Goal: Task Accomplishment & Management: Manage account settings

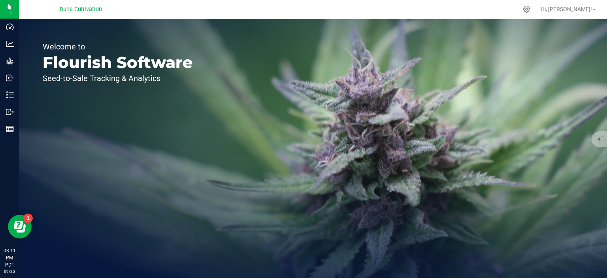
click at [20, 108] on div "Welcome to Flourish Software Seed-to-Sale Tracking & Analytics" at bounding box center [118, 148] width 198 height 259
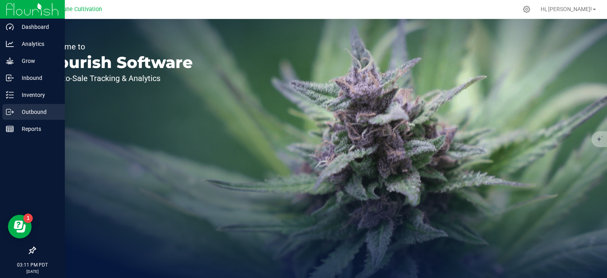
click at [13, 110] on icon at bounding box center [10, 112] width 8 height 8
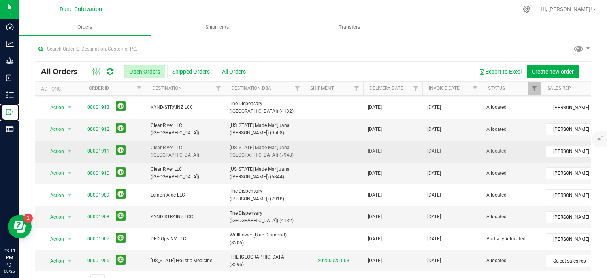
scroll to position [171, 0]
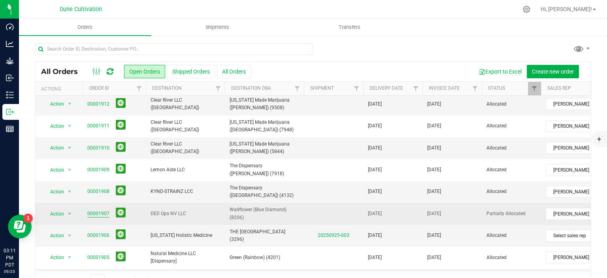
click at [101, 210] on link "00001907" at bounding box center [98, 214] width 22 height 8
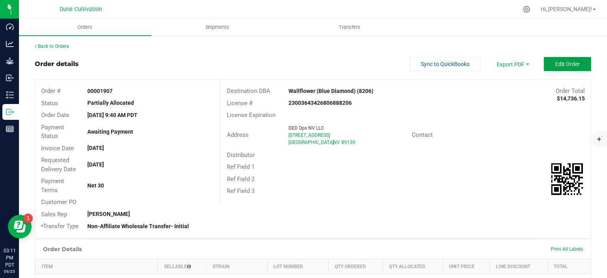
click at [573, 66] on span "Edit Order" at bounding box center [568, 64] width 25 height 6
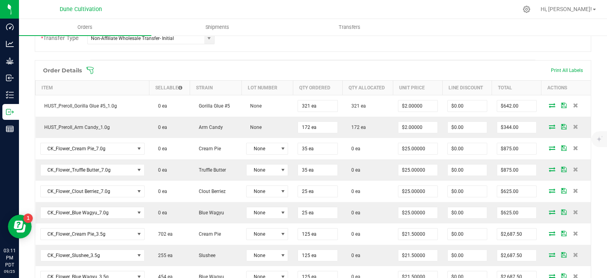
scroll to position [239, 0]
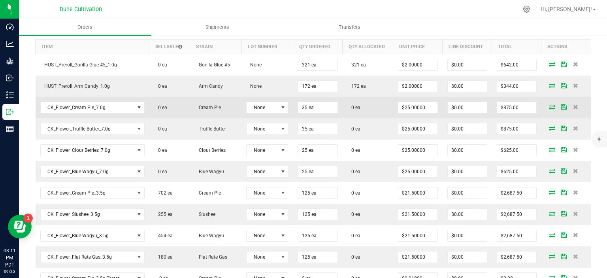
click at [553, 105] on icon at bounding box center [552, 106] width 6 height 5
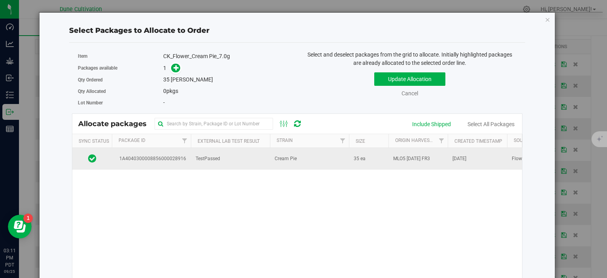
click at [156, 166] on td "1A4040300008856000028916" at bounding box center [151, 158] width 79 height 21
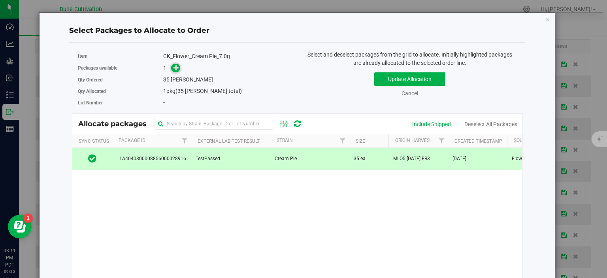
click at [178, 72] on span at bounding box center [175, 68] width 9 height 9
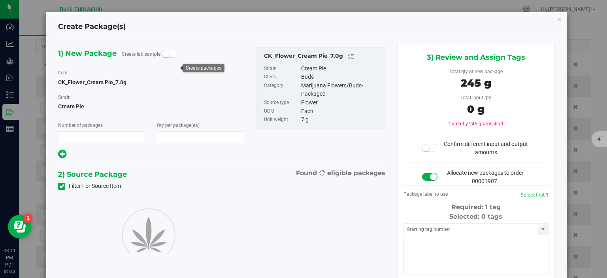
scroll to position [239, 0]
type input "1"
type input "35"
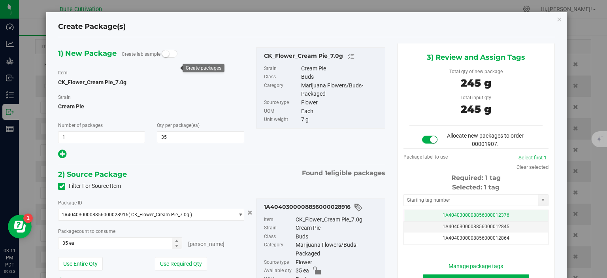
click at [433, 210] on td "1A4040300008856000012376" at bounding box center [476, 215] width 144 height 11
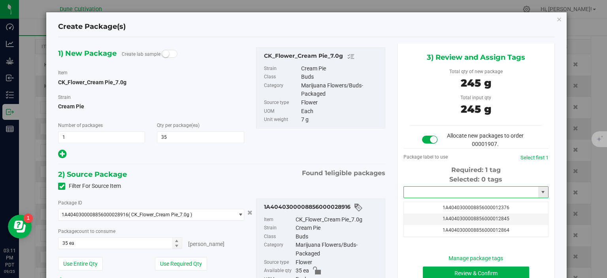
click at [445, 188] on input "text" at bounding box center [471, 192] width 134 height 11
paste input "39004"
click at [446, 201] on li "1A4040300008856000039004" at bounding box center [476, 206] width 144 height 12
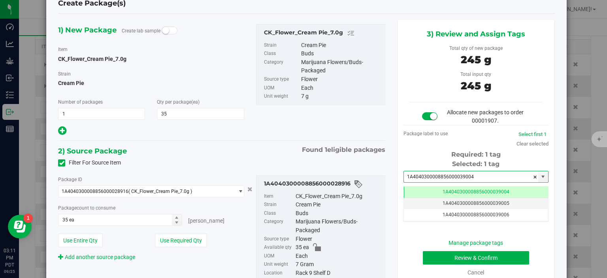
scroll to position [40, 0]
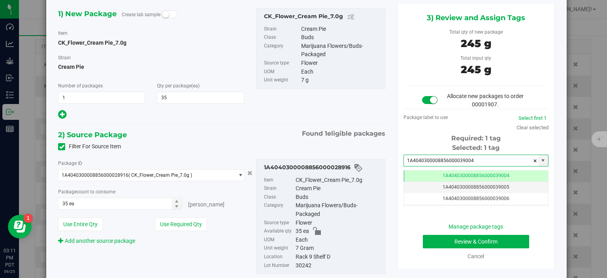
type input "1A4040300008856000039004"
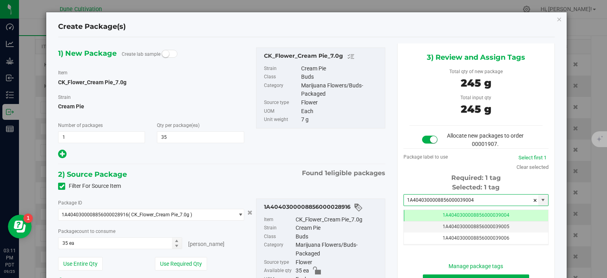
scroll to position [71, 0]
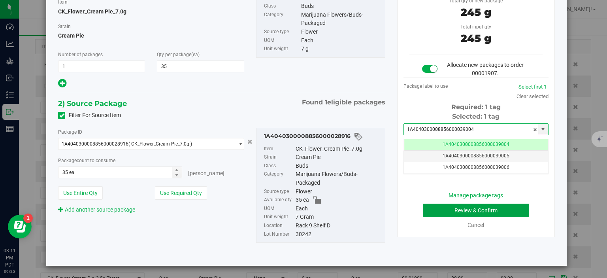
click at [462, 211] on button "Review & Confirm" at bounding box center [476, 210] width 106 height 13
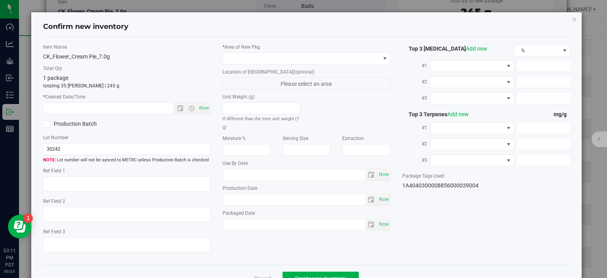
type textarea "33.3968%"
type textarea "Cream Pie"
type textarea "0.0515%"
type input "361.4083"
type input "17.0125"
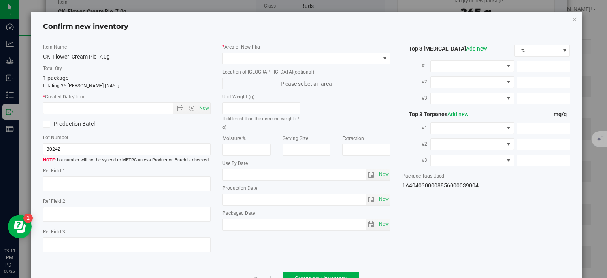
type input "8.8100"
type input "8.5210"
type input "6.3850"
type input "5.3490"
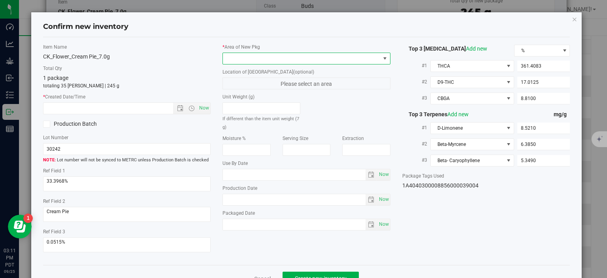
click at [313, 55] on span at bounding box center [301, 58] width 157 height 11
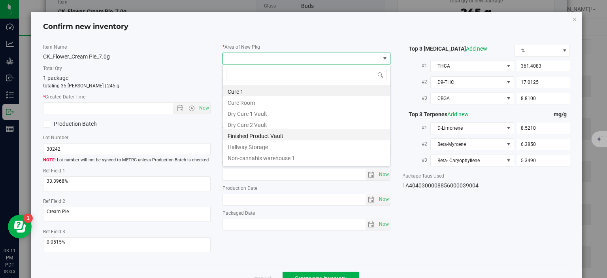
scroll to position [11, 168]
click at [291, 134] on li "Finished Product Vault" at bounding box center [306, 134] width 167 height 11
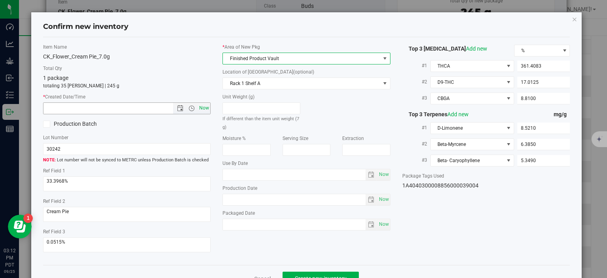
click at [203, 108] on span "Now" at bounding box center [204, 107] width 13 height 11
type input "9/25/2025 3:12 PM"
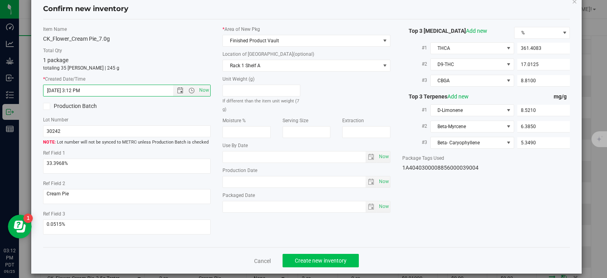
scroll to position [21, 0]
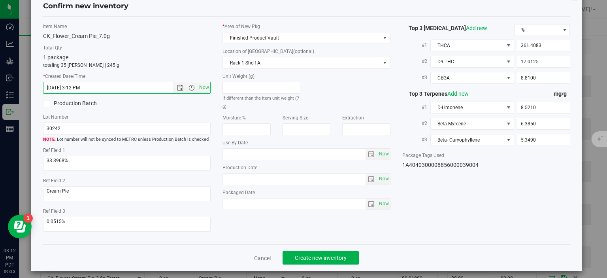
click at [301, 244] on div "Cancel Create new inventory" at bounding box center [307, 257] width 528 height 26
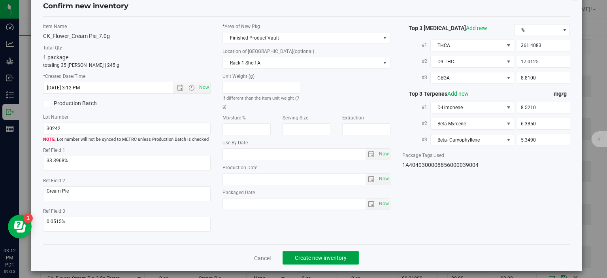
click at [308, 256] on span "Create new inventory" at bounding box center [321, 258] width 52 height 6
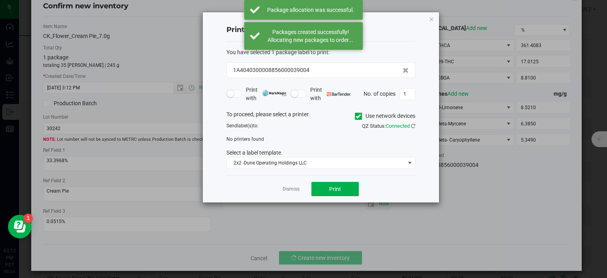
click at [290, 182] on div "Dismiss Print" at bounding box center [321, 188] width 189 height 27
click at [290, 189] on link "Dismiss" at bounding box center [291, 189] width 17 height 7
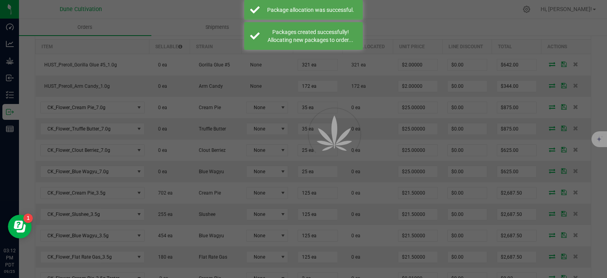
scroll to position [239, 0]
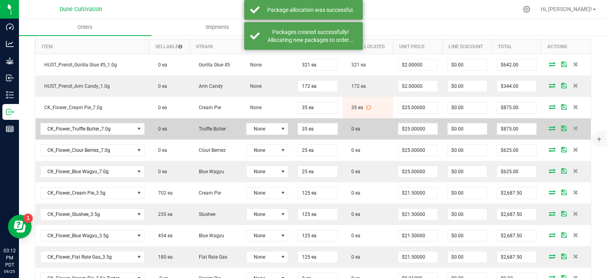
click at [555, 126] on icon at bounding box center [552, 128] width 6 height 5
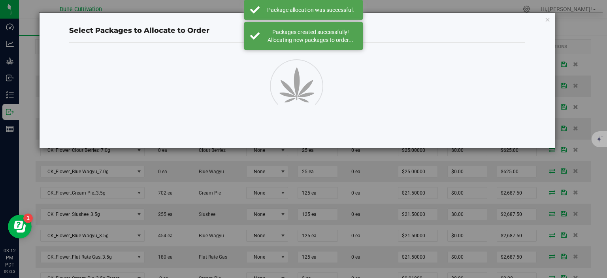
scroll to position [239, 0]
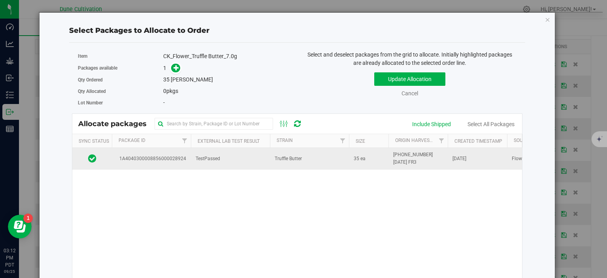
click at [191, 165] on td "1A4040300008856000028924" at bounding box center [151, 158] width 79 height 21
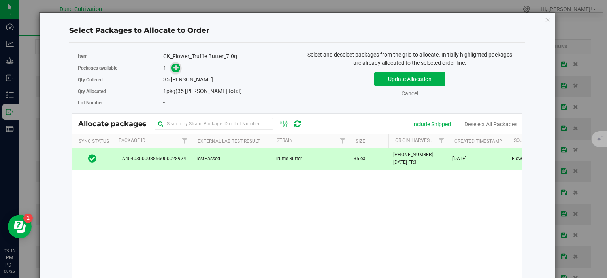
click at [178, 69] on icon at bounding box center [177, 68] width 6 height 6
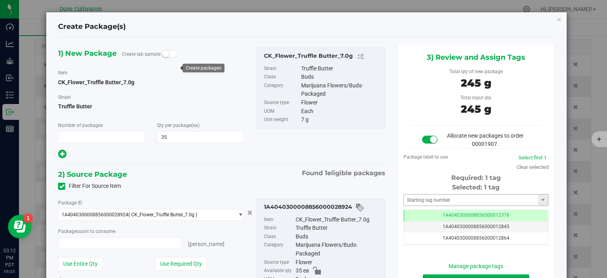
type input "1"
type input "35 ea"
click at [439, 213] on td "1A4040300008856000012376" at bounding box center [476, 215] width 144 height 11
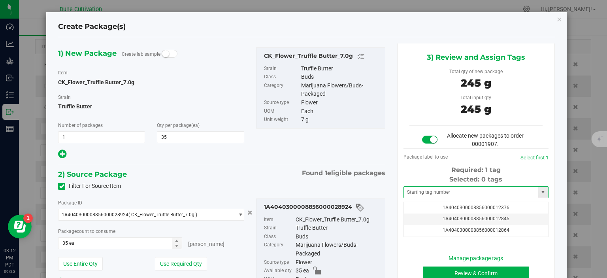
click at [440, 198] on span at bounding box center [476, 192] width 145 height 12
click at [437, 197] on input "text" at bounding box center [471, 192] width 134 height 11
paste input "39004"
click at [476, 205] on li "1A4040300008856000039003" at bounding box center [476, 206] width 144 height 12
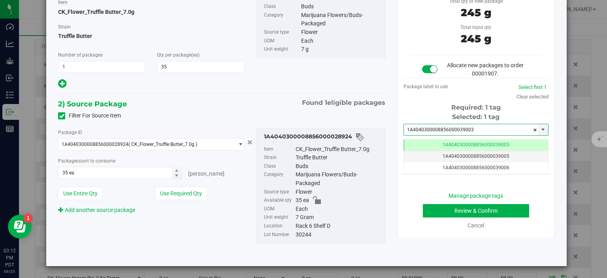
scroll to position [71, 0]
click at [462, 139] on div "Tag 1A4040300008856000039003 1A4040300008856000039005 1A4040300008856000039006 …" at bounding box center [476, 157] width 145 height 36
click at [475, 126] on input "1A4040300008856000039003" at bounding box center [471, 129] width 134 height 11
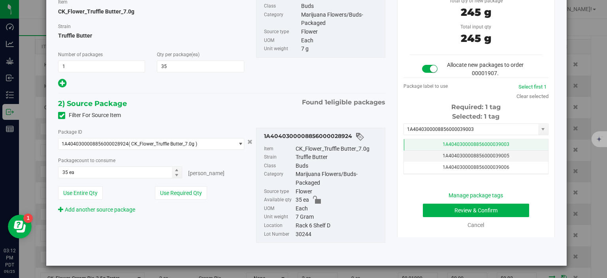
click at [475, 143] on span "1A4040300008856000039003" at bounding box center [476, 145] width 67 height 6
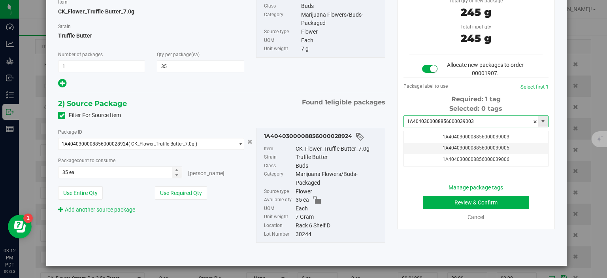
click at [477, 126] on input "1A4040300008856000039003" at bounding box center [471, 121] width 134 height 11
click at [484, 134] on li "1A4040300008856000039005" at bounding box center [476, 135] width 144 height 12
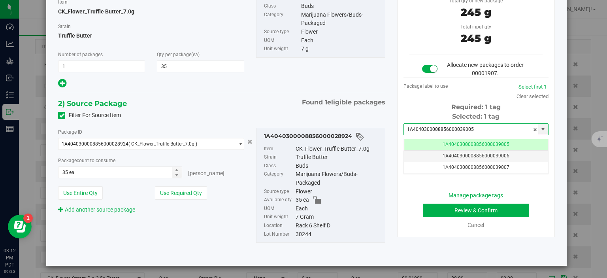
type input "1A4040300008856000039005"
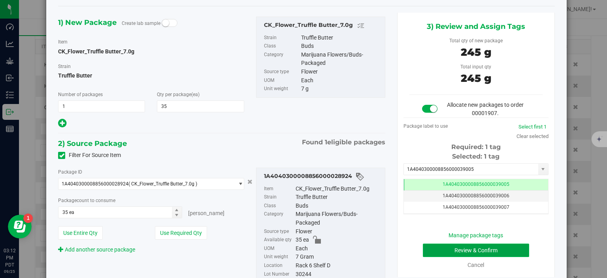
click at [439, 249] on button "Review & Confirm" at bounding box center [476, 250] width 106 height 13
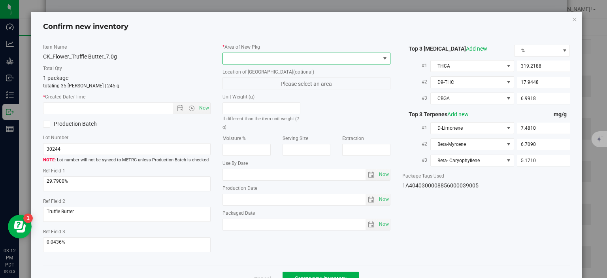
click at [317, 53] on span at bounding box center [301, 58] width 157 height 11
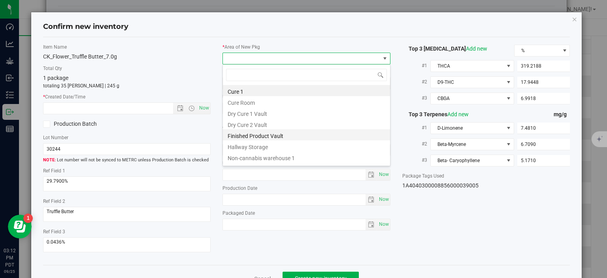
scroll to position [11, 168]
click at [276, 131] on li "Finished Product Vault" at bounding box center [306, 134] width 167 height 11
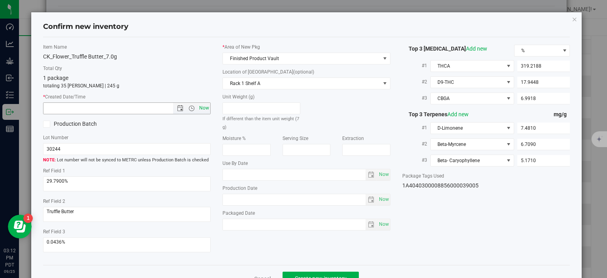
click at [210, 108] on span "Now" at bounding box center [204, 107] width 13 height 11
type input "9/25/2025 3:12 PM"
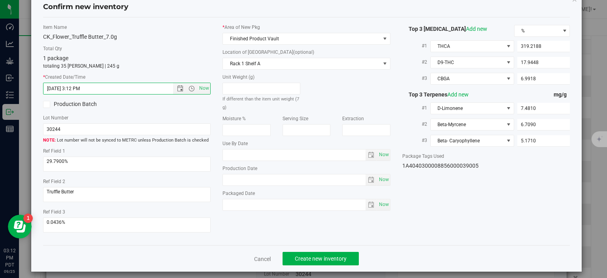
scroll to position [21, 0]
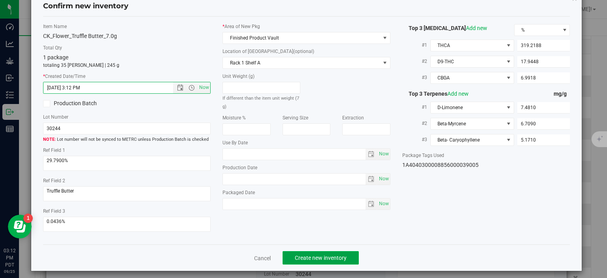
click at [311, 255] on span "Create new inventory" at bounding box center [321, 258] width 52 height 6
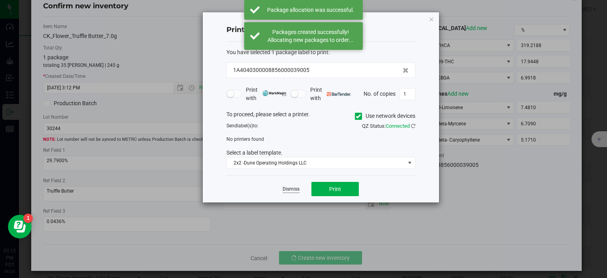
click at [295, 187] on link "Dismiss" at bounding box center [291, 189] width 17 height 7
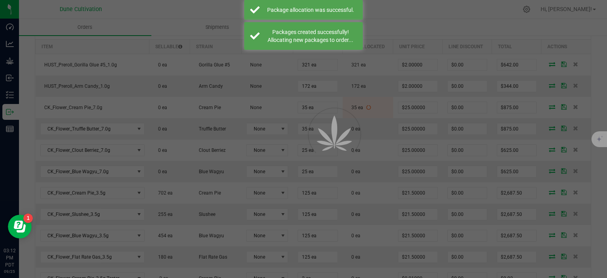
scroll to position [239, 0]
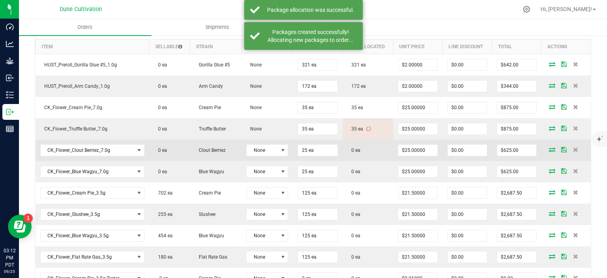
click at [551, 148] on icon at bounding box center [552, 149] width 6 height 5
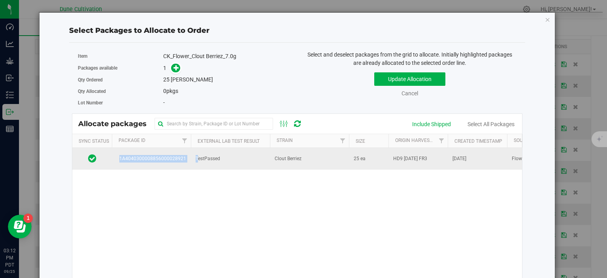
click at [191, 154] on tr "1A4040300008856000028921 TestPassed Clout Berriez 25 ea HD9 08.11.25 FR3 Sep 24…" at bounding box center [509, 158] width 874 height 21
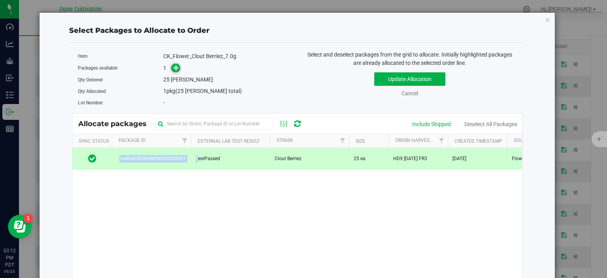
click at [177, 69] on icon at bounding box center [177, 68] width 6 height 6
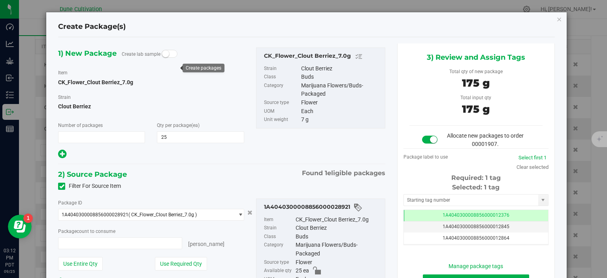
type input "1"
type input "25 ea"
click at [420, 218] on td "1A4040300008856000012376" at bounding box center [476, 215] width 144 height 11
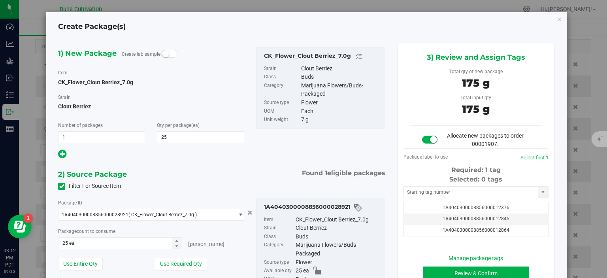
click at [429, 182] on div "Selected: 0 tags" at bounding box center [476, 179] width 145 height 9
click at [429, 189] on input "text" at bounding box center [471, 192] width 134 height 11
paste input "39004"
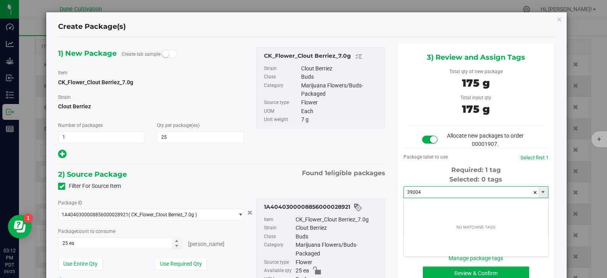
drag, startPoint x: 418, startPoint y: 192, endPoint x: 393, endPoint y: 191, distance: 25.4
click at [404, 191] on input "39004" at bounding box center [471, 192] width 134 height 11
click at [455, 196] on input "39004" at bounding box center [471, 192] width 134 height 11
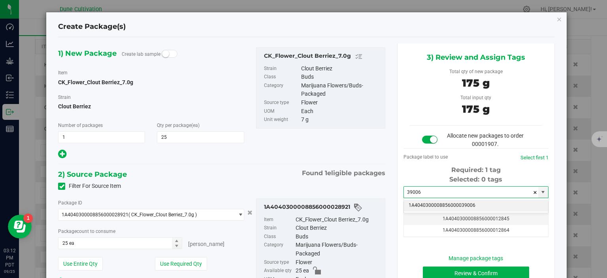
click at [477, 208] on li "1A4040300008856000039006" at bounding box center [476, 206] width 144 height 12
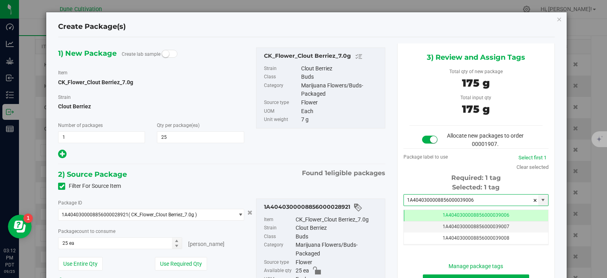
scroll to position [71, 0]
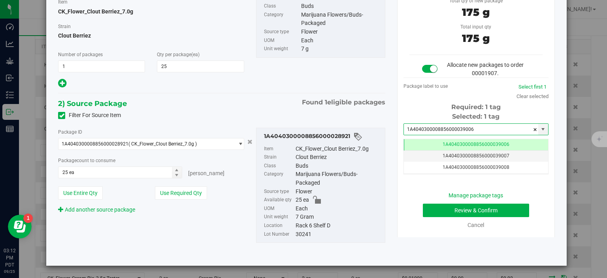
type input "1A4040300008856000039006"
click at [439, 205] on button "Review & Confirm" at bounding box center [476, 210] width 106 height 13
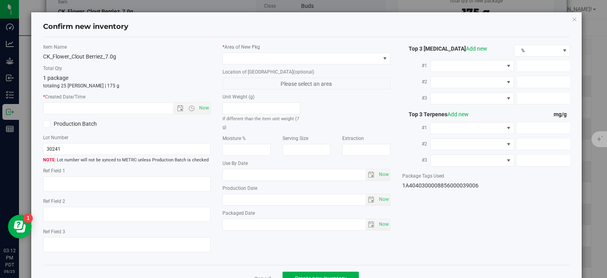
type textarea "34.3464%"
type textarea "Clout Berriez"
type textarea "0.0564%"
type input "373.1598"
type input "16.2027"
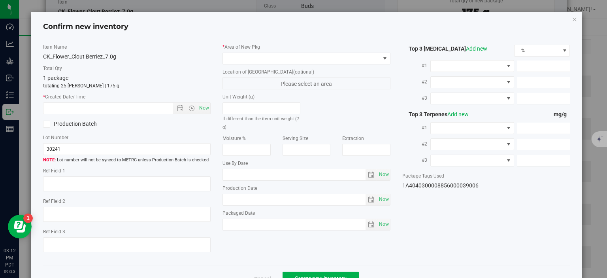
type input "10.6443"
type input "7.5250"
type input "7.1700"
type input "5.1050"
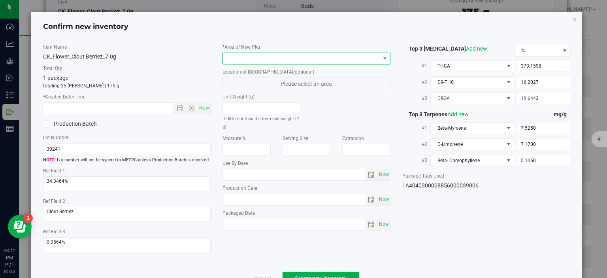
click at [320, 61] on span at bounding box center [301, 58] width 157 height 11
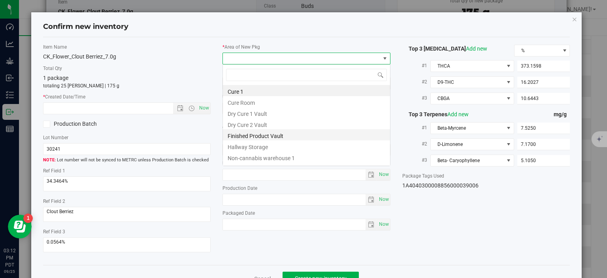
scroll to position [11, 168]
click at [276, 139] on li "Finished Product Vault" at bounding box center [306, 134] width 167 height 11
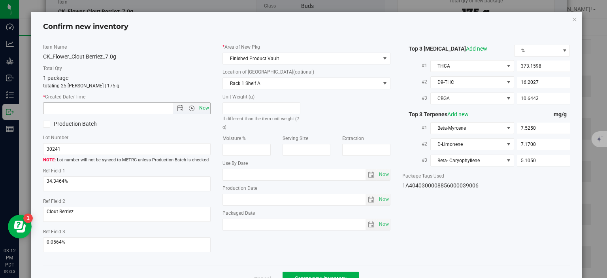
click at [205, 104] on span "Now" at bounding box center [204, 107] width 13 height 11
type input "9/25/2025 3:12 PM"
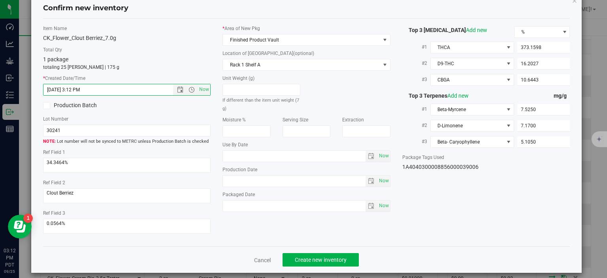
scroll to position [21, 0]
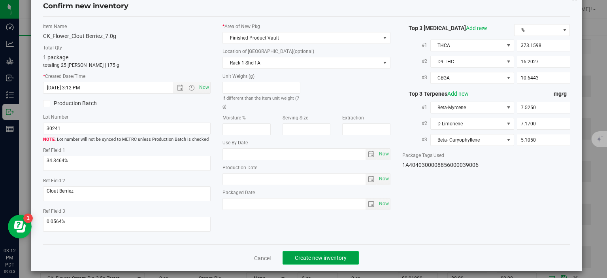
click at [308, 251] on button "Create new inventory" at bounding box center [321, 257] width 76 height 13
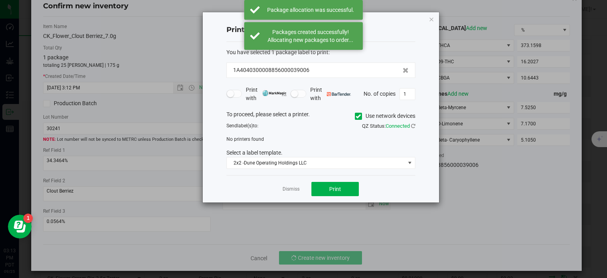
click at [294, 185] on app-cancel-button "Dismiss" at bounding box center [291, 189] width 17 height 8
click at [293, 189] on link "Dismiss" at bounding box center [291, 189] width 17 height 7
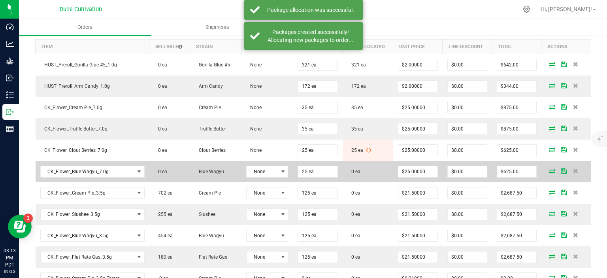
click at [553, 170] on icon at bounding box center [552, 170] width 6 height 5
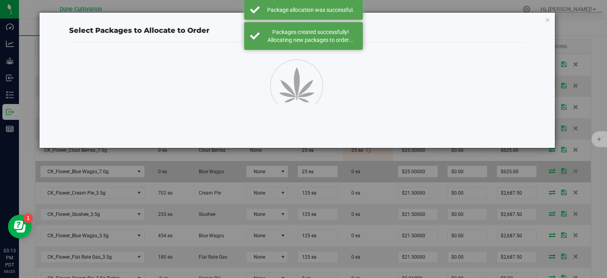
scroll to position [239, 0]
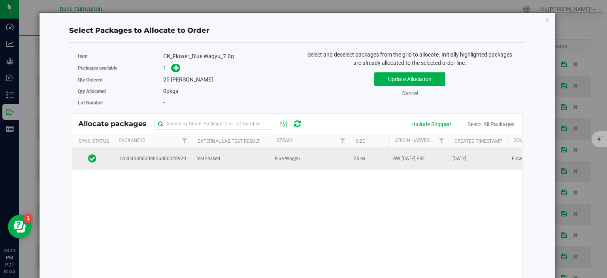
click at [173, 164] on td "1A4040300008856000028920" at bounding box center [151, 158] width 79 height 21
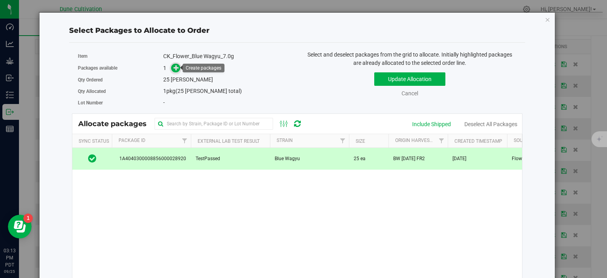
click at [178, 68] on icon at bounding box center [177, 68] width 6 height 6
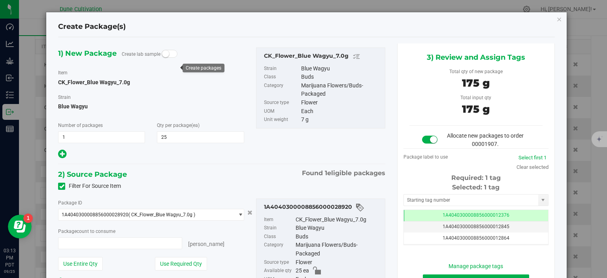
type input "25 ea"
click at [452, 216] on span "1A4040300008856000012376" at bounding box center [476, 215] width 67 height 6
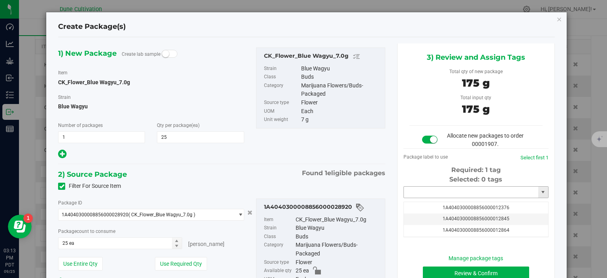
click at [447, 190] on input "text" at bounding box center [471, 192] width 134 height 11
paste input "3900"
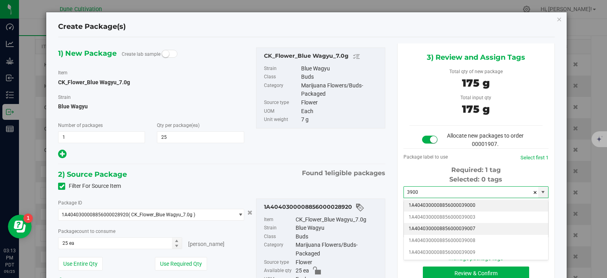
click at [458, 230] on li "1A4040300008856000039007" at bounding box center [476, 229] width 144 height 12
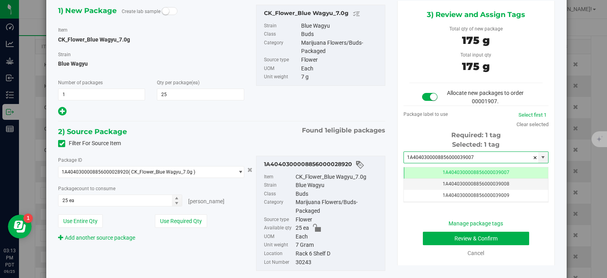
scroll to position [71, 0]
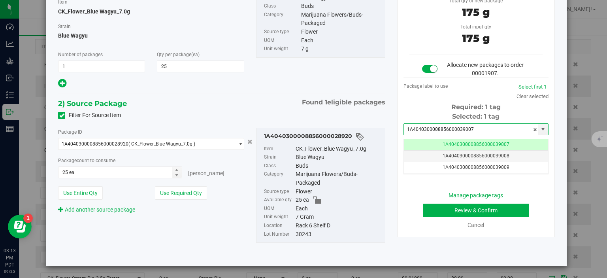
type input "1A4040300008856000039007"
click at [448, 210] on button "Review & Confirm" at bounding box center [476, 210] width 106 height 13
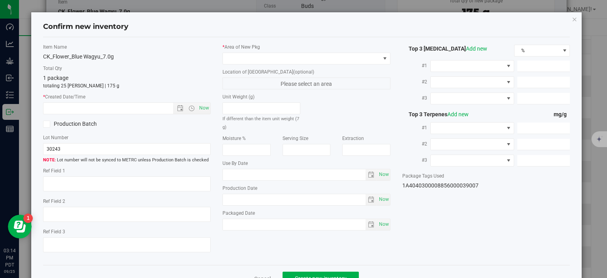
type textarea "29.3069%"
type textarea "Blue Wagyu"
type textarea "0.0436%"
type input "313.6004"
type input "18.0410"
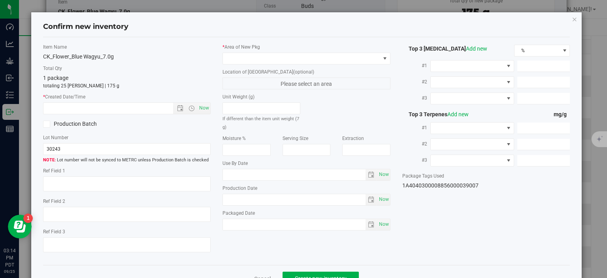
type input "5.9201"
type input "7.0400"
type input "5.0730"
type input "4.6700"
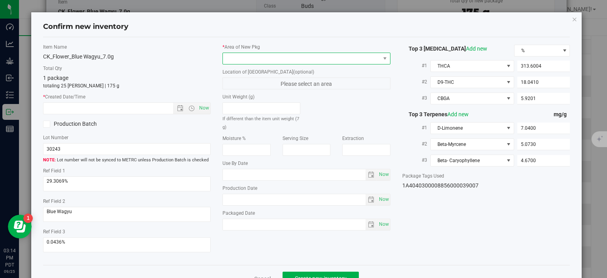
click at [294, 63] on span at bounding box center [301, 58] width 157 height 11
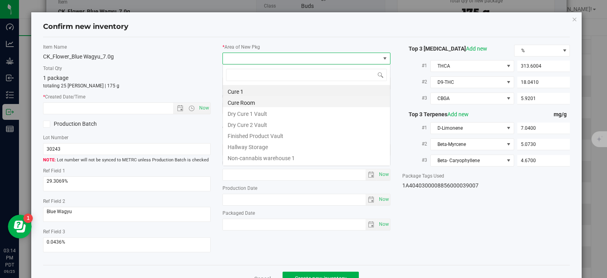
scroll to position [11, 168]
click at [292, 135] on li "Finished Product Vault" at bounding box center [306, 134] width 167 height 11
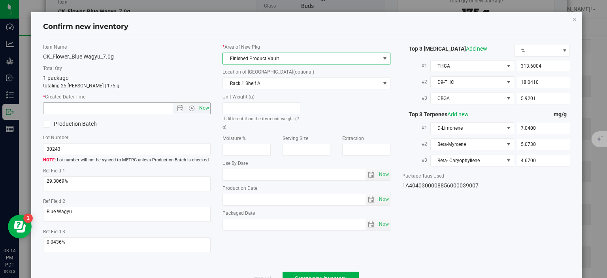
click at [210, 109] on span "Now" at bounding box center [204, 107] width 13 height 11
type input "9/25/2025 3:14 PM"
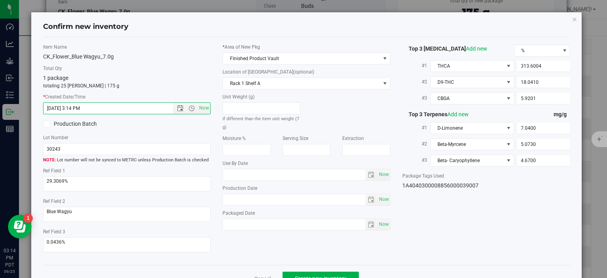
scroll to position [21, 0]
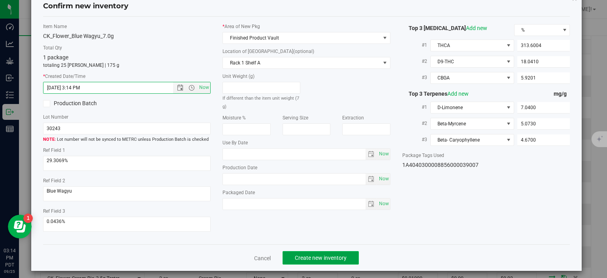
click at [334, 257] on button "Create new inventory" at bounding box center [321, 257] width 76 height 13
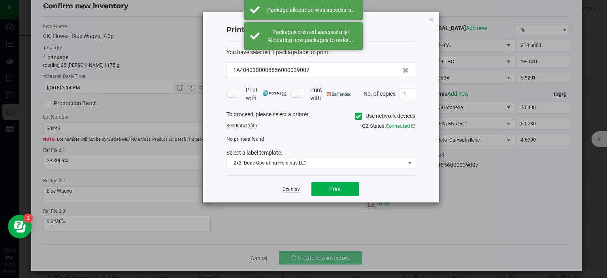
click at [295, 191] on link "Dismiss" at bounding box center [291, 189] width 17 height 7
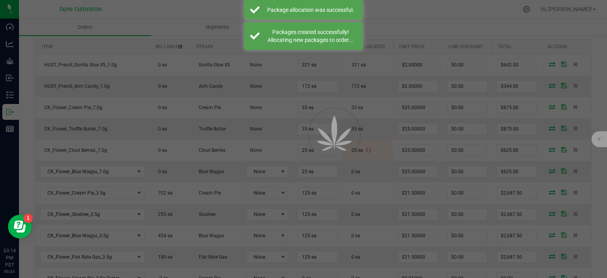
scroll to position [239, 0]
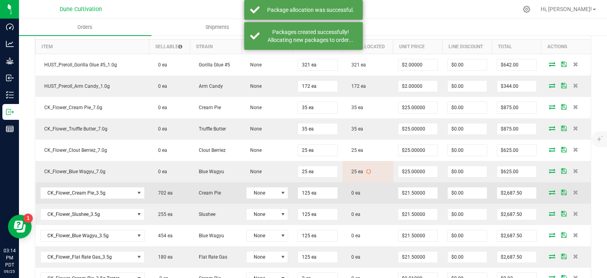
click at [551, 191] on icon at bounding box center [552, 192] width 6 height 5
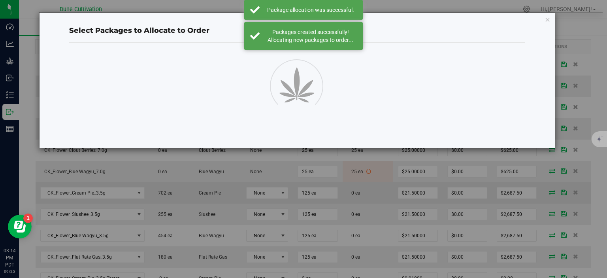
scroll to position [239, 0]
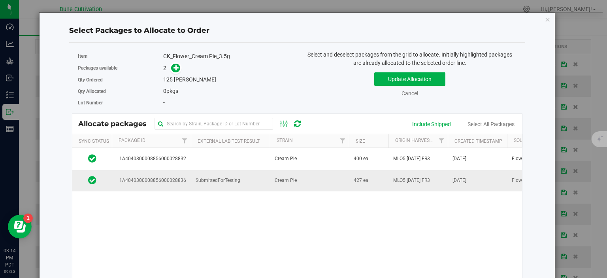
click at [195, 176] on td "SubmittedForTesting" at bounding box center [230, 180] width 79 height 21
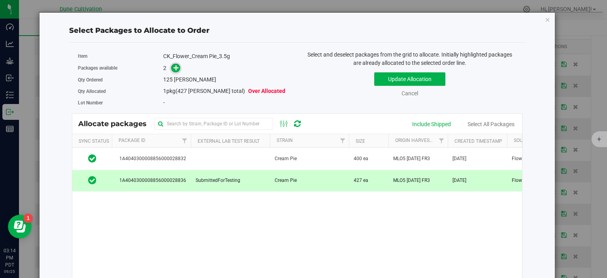
click at [178, 70] on icon at bounding box center [177, 68] width 6 height 6
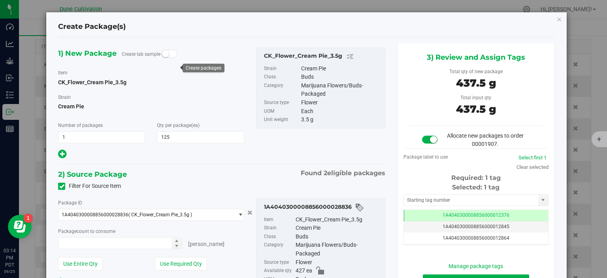
type input "125 ea"
click at [453, 216] on span "1A4040300008856000012376" at bounding box center [476, 215] width 67 height 6
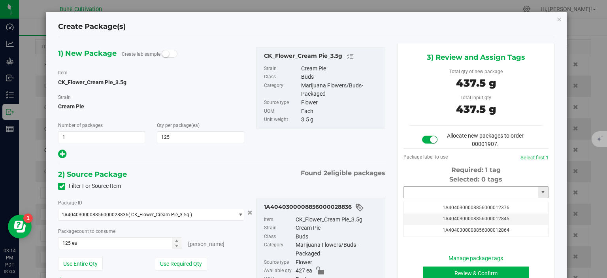
click at [445, 193] on input "text" at bounding box center [471, 192] width 134 height 11
paste input "3900"
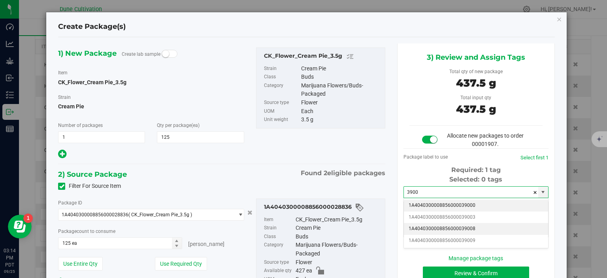
click at [460, 230] on li "1A4040300008856000039008" at bounding box center [476, 229] width 144 height 12
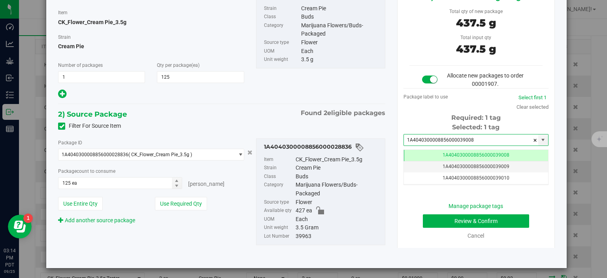
scroll to position [62, 0]
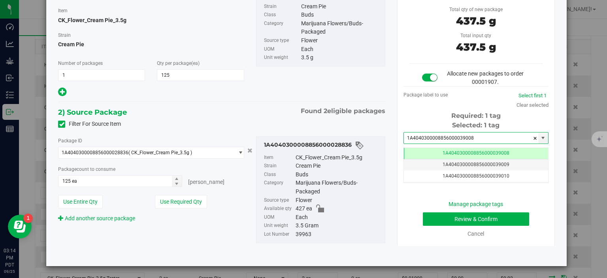
type input "1A4040300008856000039008"
click at [431, 212] on button "Review & Confirm" at bounding box center [476, 218] width 106 height 13
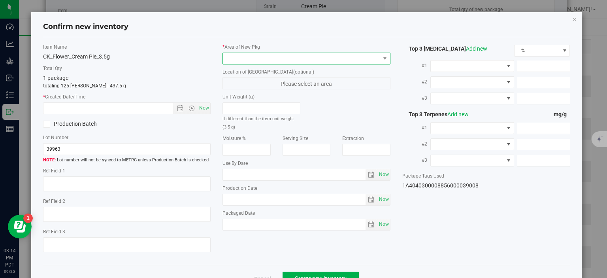
click at [367, 60] on span at bounding box center [301, 58] width 157 height 11
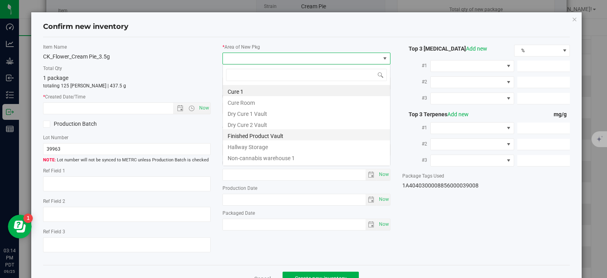
scroll to position [11, 168]
click at [304, 138] on li "Finished Product Vault" at bounding box center [306, 134] width 167 height 11
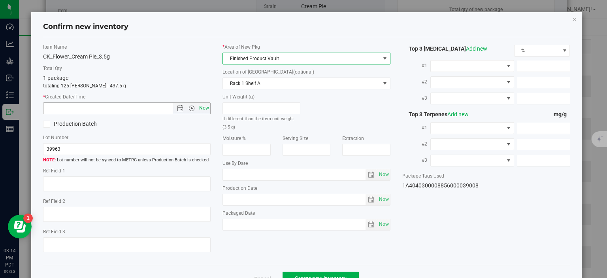
click at [208, 107] on span "Now" at bounding box center [204, 107] width 13 height 11
type input "9/25/2025 3:14 PM"
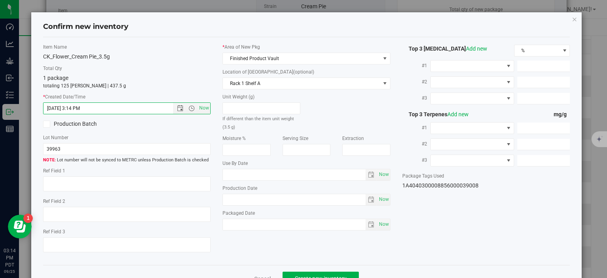
scroll to position [21, 0]
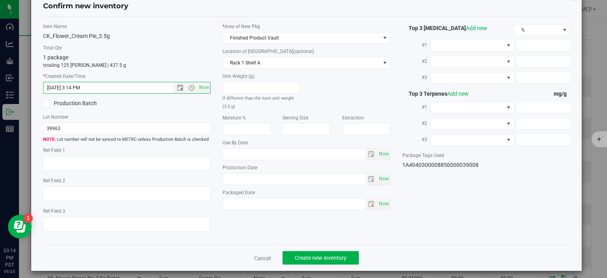
click at [320, 245] on div "Cancel Create new inventory" at bounding box center [307, 257] width 528 height 26
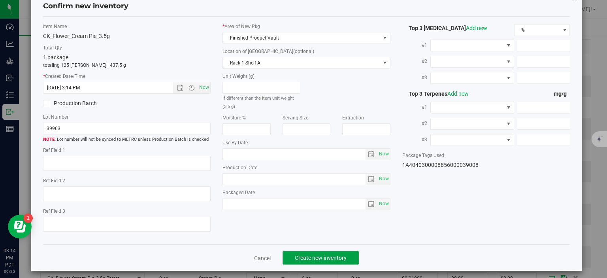
click at [324, 255] on span "Create new inventory" at bounding box center [321, 258] width 52 height 6
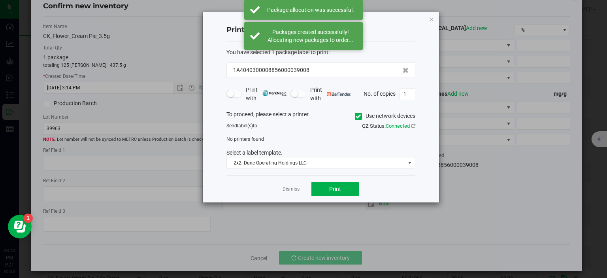
click at [281, 189] on div "Dismiss Print" at bounding box center [321, 188] width 189 height 27
click at [286, 188] on link "Dismiss" at bounding box center [291, 189] width 17 height 7
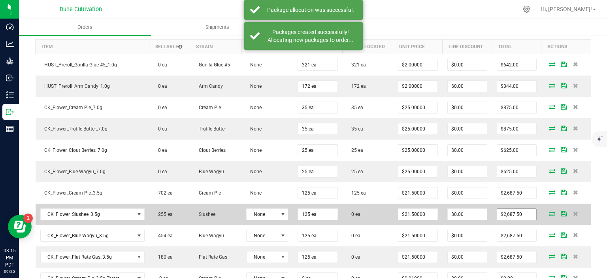
scroll to position [342, 0]
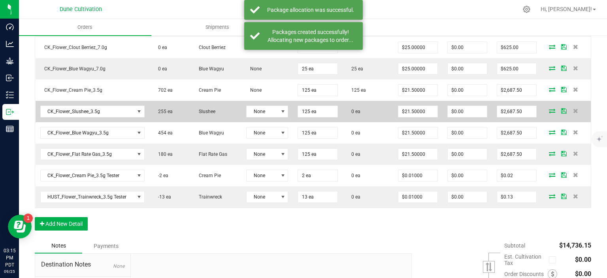
click at [554, 111] on icon at bounding box center [552, 110] width 6 height 5
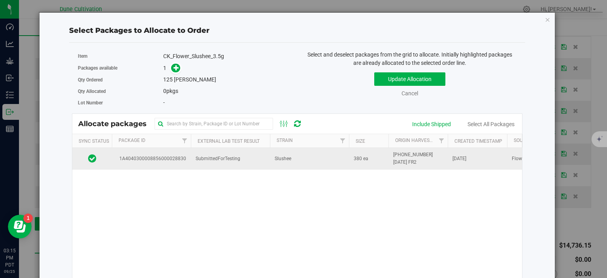
click at [182, 155] on span "1A4040300008856000028830" at bounding box center [152, 159] width 70 height 8
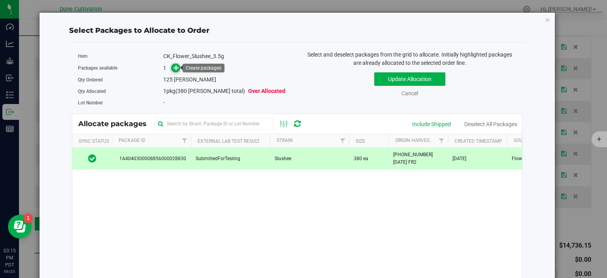
click at [177, 66] on icon at bounding box center [177, 68] width 6 height 6
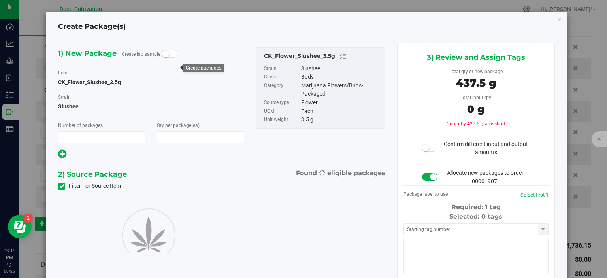
type input "1"
type input "125"
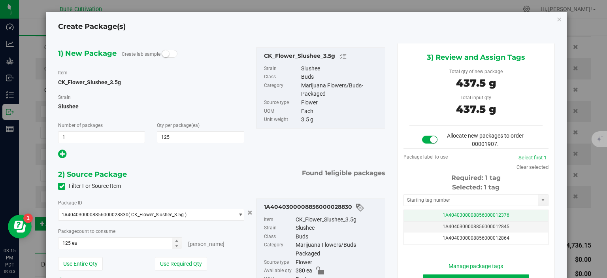
click at [447, 214] on span "1A4040300008856000012376" at bounding box center [476, 215] width 67 height 6
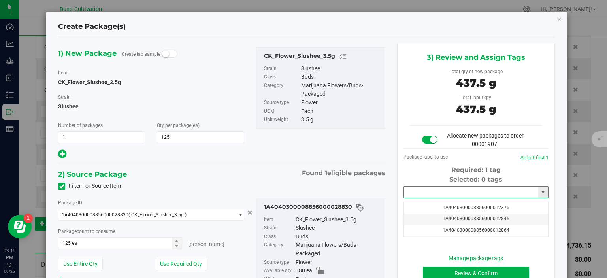
click at [450, 193] on input "text" at bounding box center [471, 192] width 134 height 11
paste input "3900"
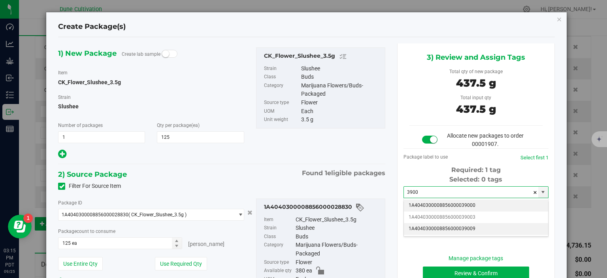
click at [455, 229] on li "1A4040300008856000039009" at bounding box center [476, 229] width 144 height 12
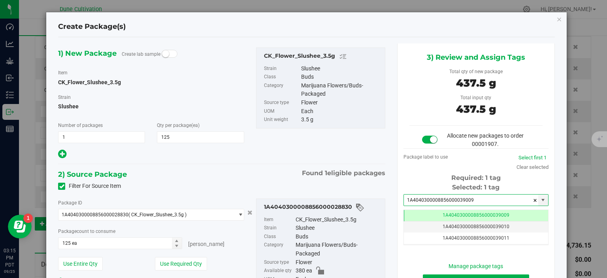
scroll to position [40, 0]
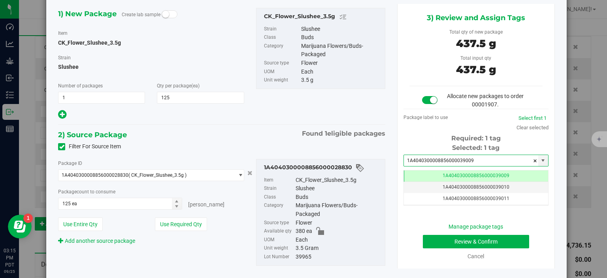
type input "1A4040300008856000039009"
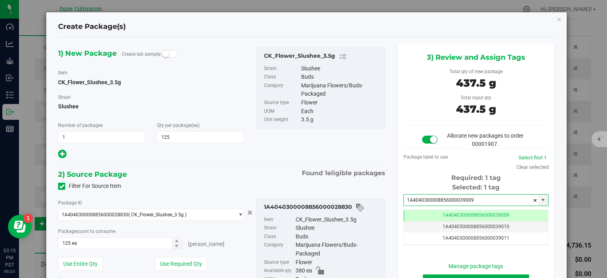
scroll to position [62, 0]
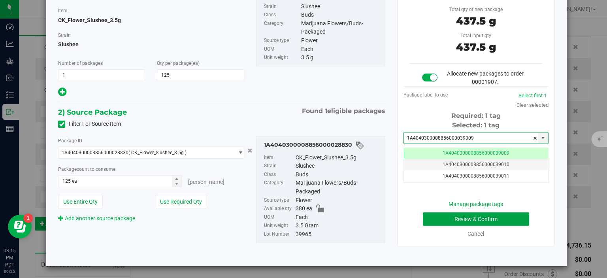
click at [443, 222] on button "Review & Confirm" at bounding box center [476, 218] width 106 height 13
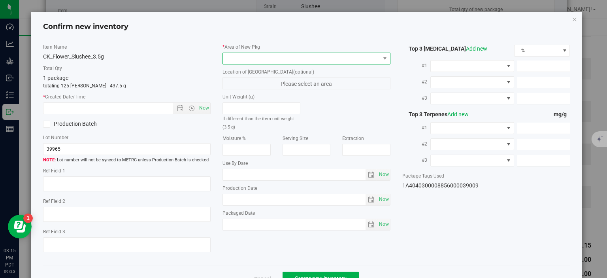
click at [302, 61] on span at bounding box center [301, 58] width 157 height 11
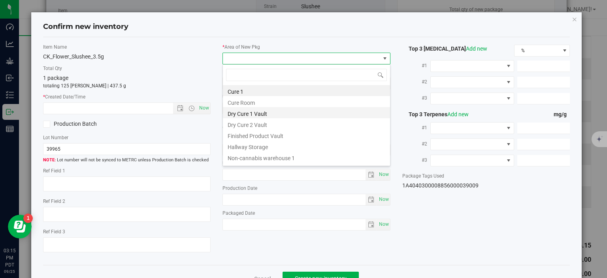
scroll to position [11, 168]
click at [268, 140] on li "Finished Product Vault" at bounding box center [306, 134] width 167 height 11
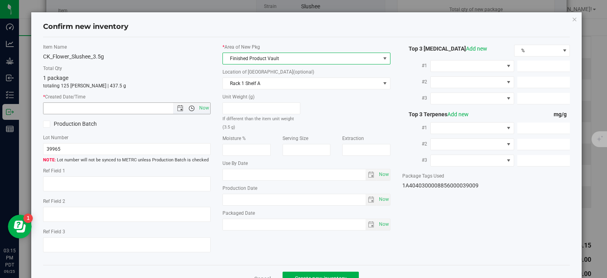
click at [197, 105] on span "Open the time view" at bounding box center [191, 108] width 13 height 6
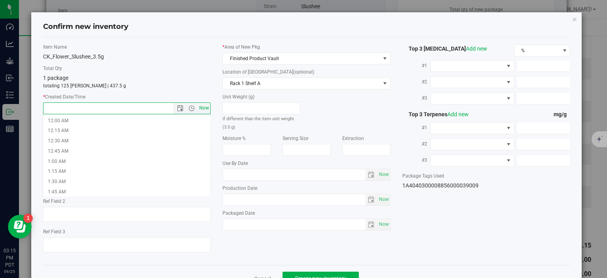
click at [208, 110] on span "Now" at bounding box center [204, 107] width 13 height 11
type input "9/25/2025 3:15 PM"
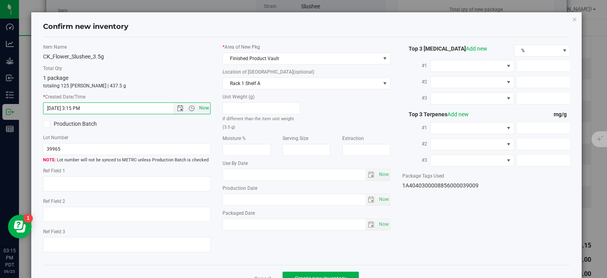
scroll to position [21, 0]
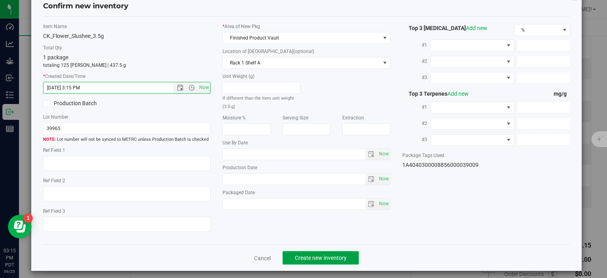
click at [304, 255] on span "Create new inventory" at bounding box center [321, 258] width 52 height 6
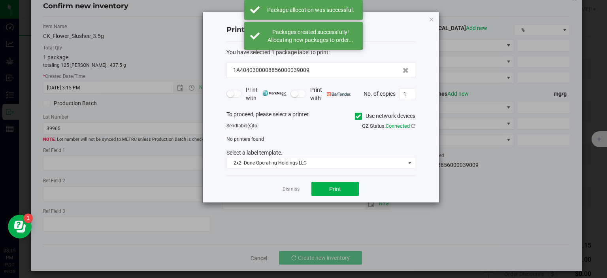
click at [294, 182] on div "Dismiss Print" at bounding box center [321, 188] width 189 height 27
click at [293, 187] on link "Dismiss" at bounding box center [291, 189] width 17 height 7
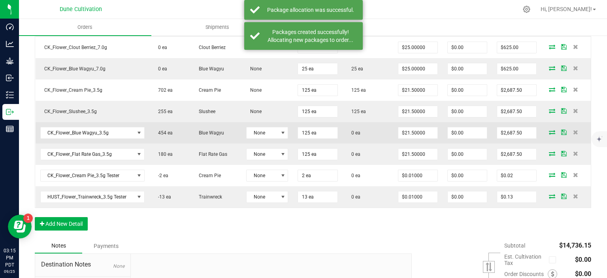
click at [556, 130] on span at bounding box center [553, 132] width 12 height 5
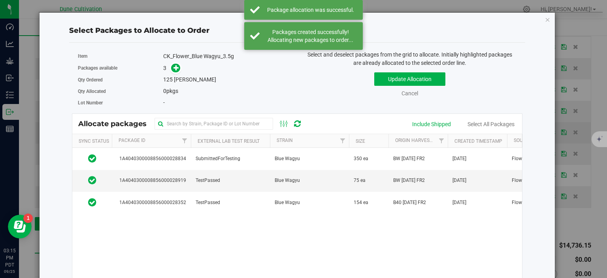
scroll to position [342, 0]
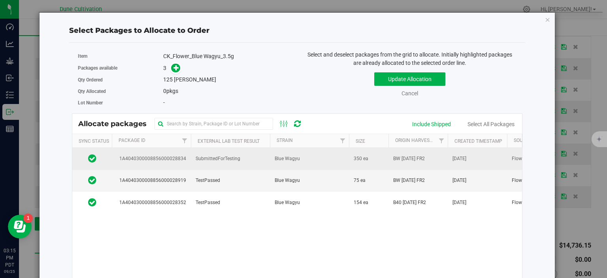
click at [191, 159] on td "1A4040300008856000028834" at bounding box center [151, 159] width 79 height 22
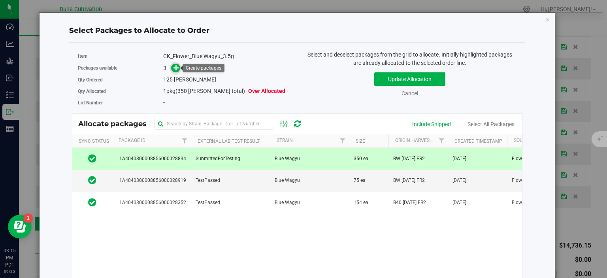
click at [179, 71] on link at bounding box center [175, 68] width 9 height 6
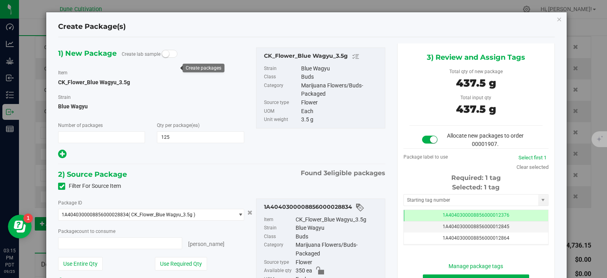
type input "1"
type input "125 ea"
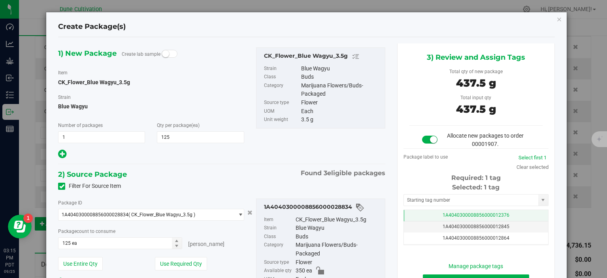
click at [487, 217] on span "1A4040300008856000012376" at bounding box center [476, 215] width 67 height 6
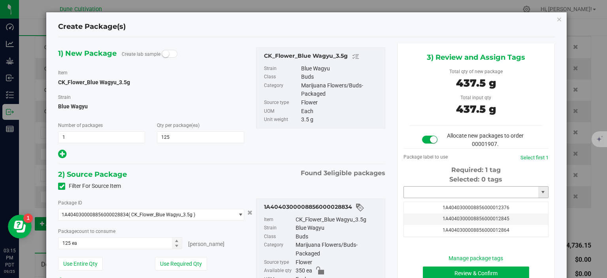
click at [472, 192] on input "text" at bounding box center [471, 192] width 134 height 11
paste input "⭐"
type input "⭐"
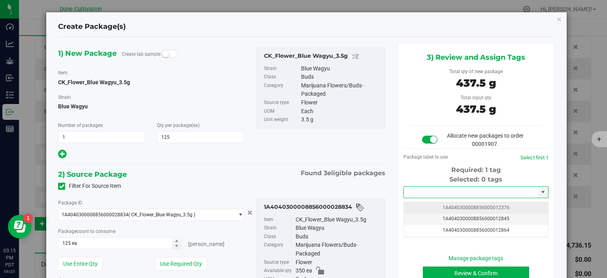
paste input "39010"
click at [445, 203] on li "1A4040300008856000039010" at bounding box center [476, 206] width 144 height 12
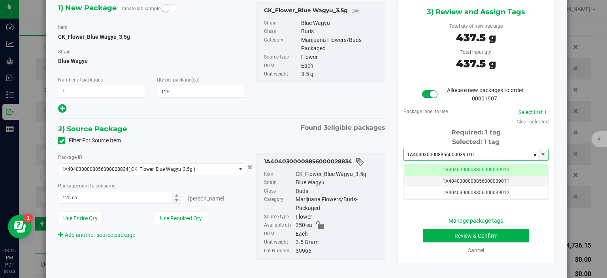
scroll to position [62, 0]
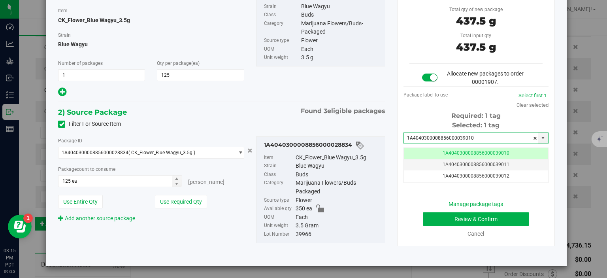
type input "1A4040300008856000039010"
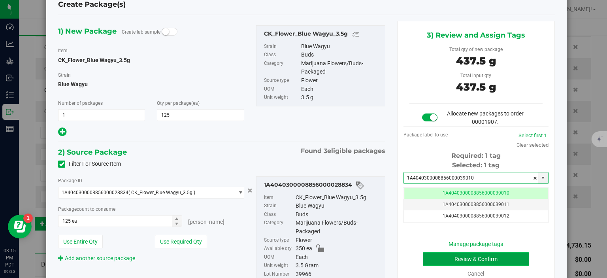
click at [443, 258] on button "Review & Confirm" at bounding box center [476, 258] width 106 height 13
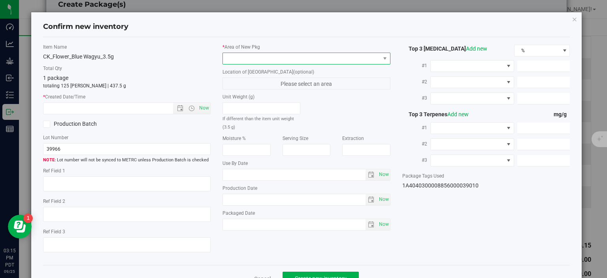
click at [363, 62] on span at bounding box center [301, 58] width 157 height 11
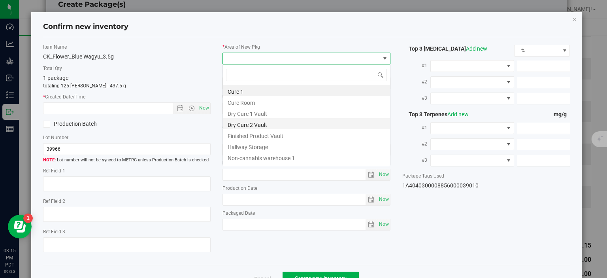
scroll to position [11, 168]
click at [299, 134] on li "Finished Product Vault" at bounding box center [306, 134] width 167 height 11
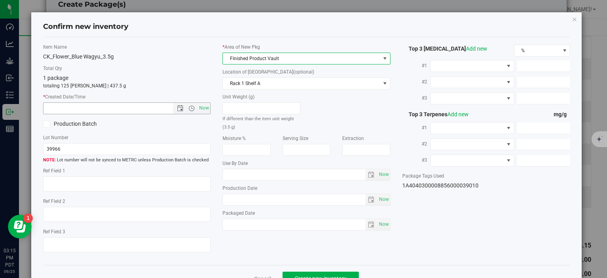
click at [197, 104] on span "Now" at bounding box center [191, 108] width 37 height 11
click at [206, 112] on span "Now" at bounding box center [204, 107] width 13 height 11
type input "9/25/2025 3:15 PM"
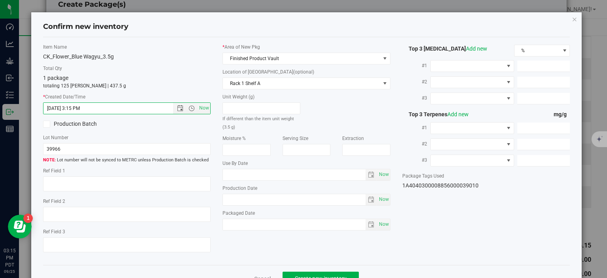
scroll to position [21, 0]
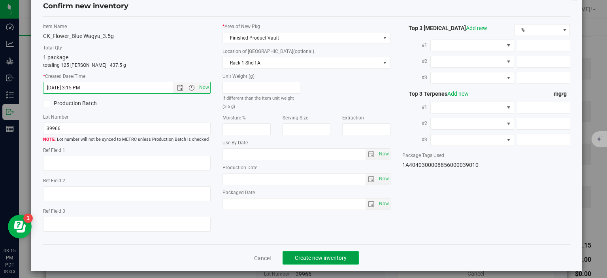
click at [318, 255] on span "Create new inventory" at bounding box center [321, 258] width 52 height 6
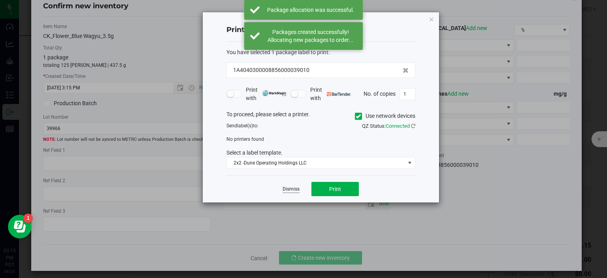
click at [294, 189] on link "Dismiss" at bounding box center [291, 189] width 17 height 7
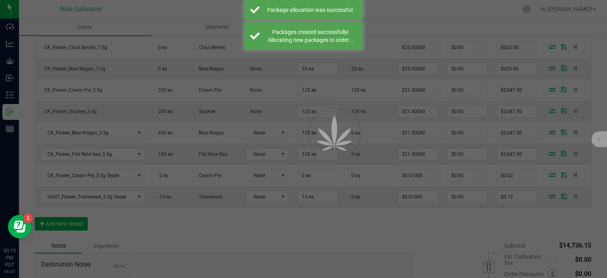
scroll to position [342, 0]
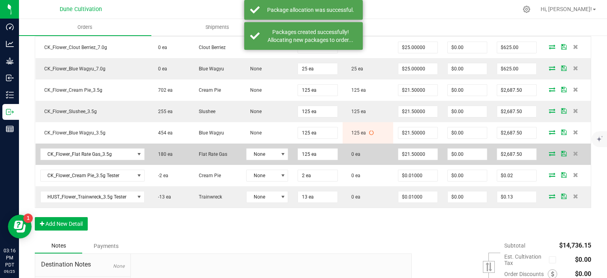
click at [554, 151] on icon at bounding box center [552, 153] width 6 height 5
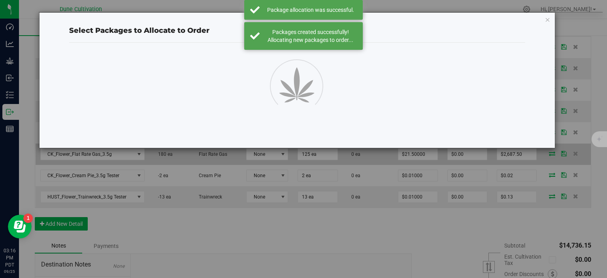
scroll to position [342, 0]
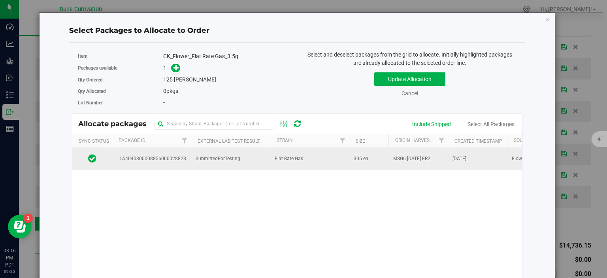
click at [193, 162] on td "SubmittedForTesting" at bounding box center [230, 158] width 79 height 21
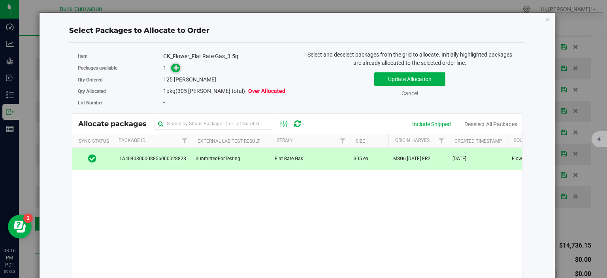
click at [179, 67] on icon at bounding box center [177, 68] width 6 height 6
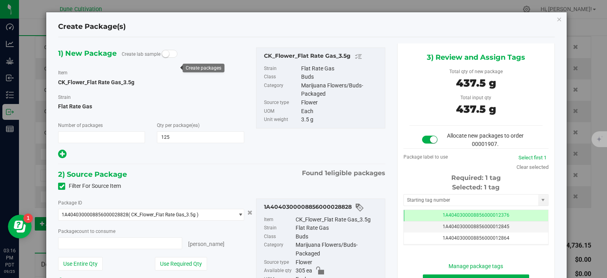
type input "1"
type input "125 ea"
click at [445, 212] on td "1A4040300008856000012376" at bounding box center [476, 215] width 144 height 11
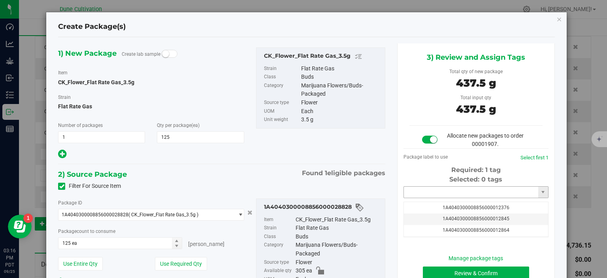
click at [447, 194] on input "text" at bounding box center [471, 192] width 134 height 11
paste input "⭐"
type input "⭐"
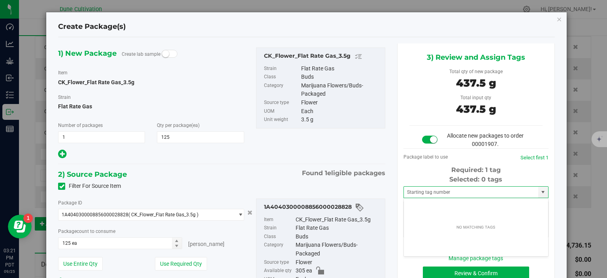
click at [267, 171] on div "2) Source Package Found 1 eligible packages" at bounding box center [221, 174] width 327 height 12
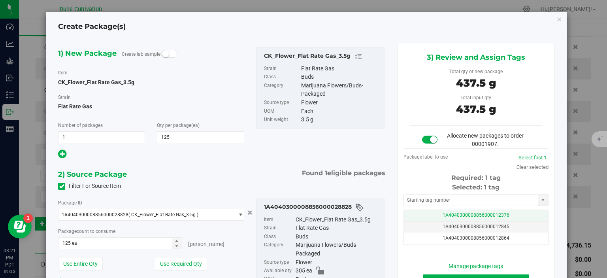
click at [432, 211] on td "1A4040300008856000012376" at bounding box center [476, 215] width 144 height 11
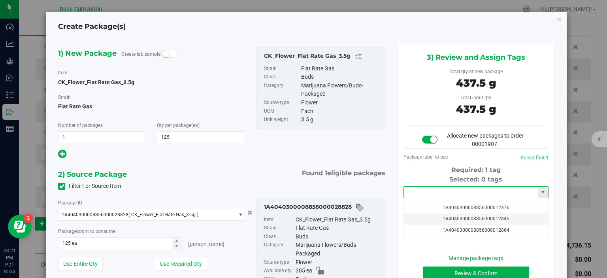
click at [433, 194] on input "text" at bounding box center [471, 192] width 134 height 11
paste input "39011"
click at [433, 205] on li "1A4040300008856000039011" at bounding box center [476, 206] width 144 height 12
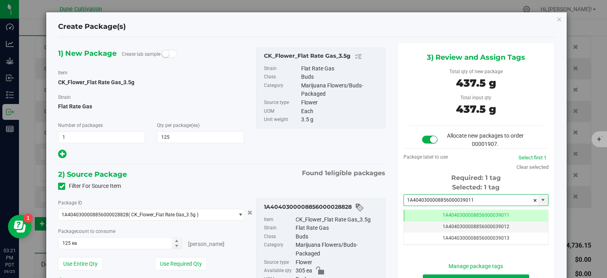
scroll to position [62, 0]
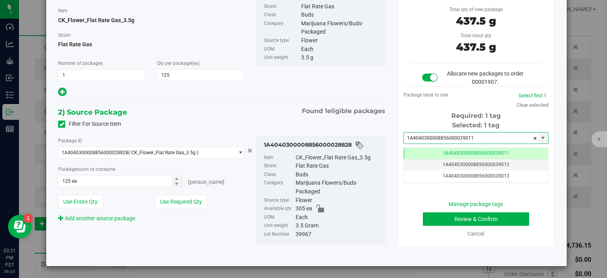
type input "1A4040300008856000039011"
click at [444, 227] on div "Manage package tags Review & Confirm Cancel" at bounding box center [476, 219] width 133 height 38
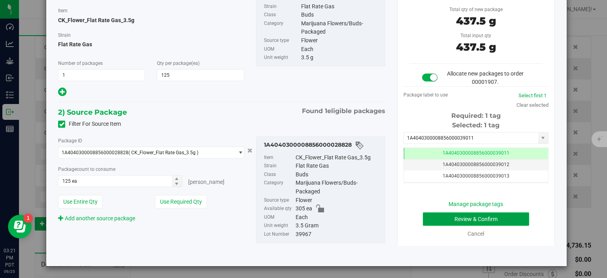
click at [442, 216] on button "Review & Confirm" at bounding box center [476, 218] width 106 height 13
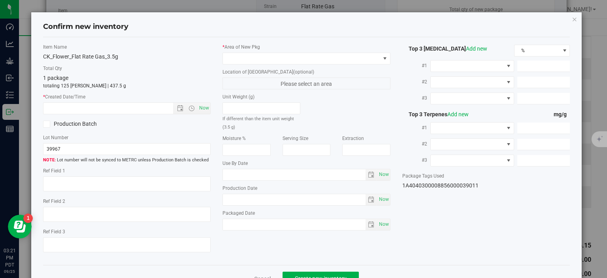
click at [312, 47] on label "* Area of New Pkg" at bounding box center [307, 47] width 168 height 7
click at [306, 55] on span at bounding box center [301, 58] width 157 height 11
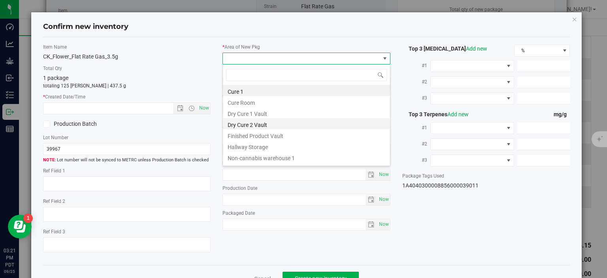
scroll to position [11, 168]
click at [262, 139] on li "Finished Product Vault" at bounding box center [306, 134] width 167 height 11
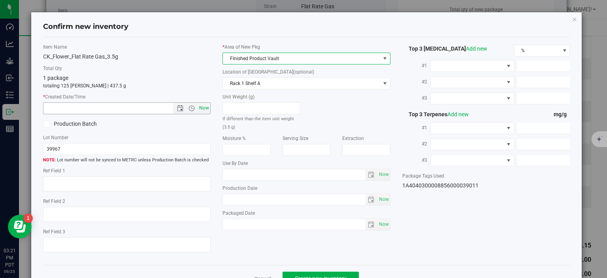
click at [208, 110] on span "Now" at bounding box center [204, 107] width 13 height 11
type input "9/25/2025 3:21 PM"
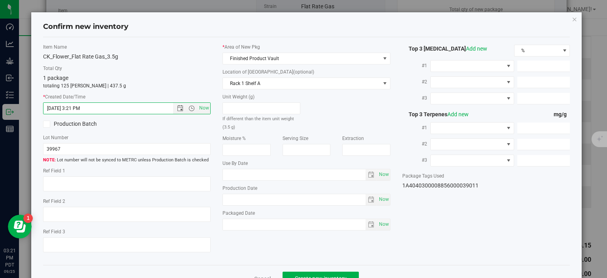
scroll to position [21, 0]
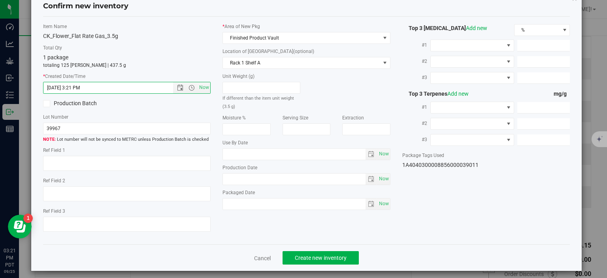
click at [322, 263] on div "Cancel Create new inventory" at bounding box center [307, 257] width 528 height 26
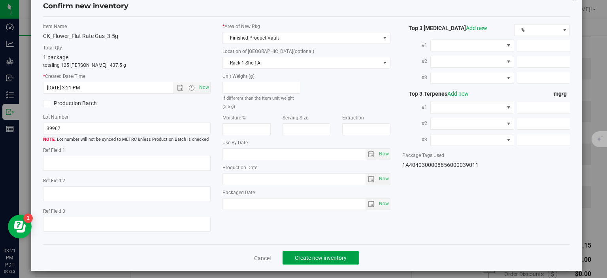
click at [321, 255] on span "Create new inventory" at bounding box center [321, 258] width 52 height 6
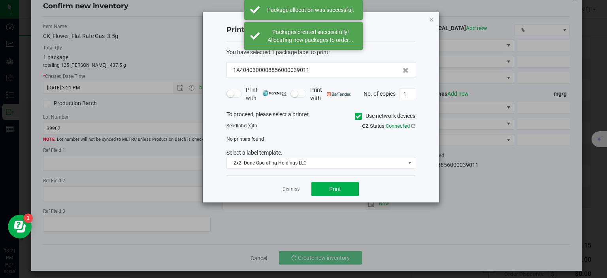
click at [286, 193] on div "Dismiss Print" at bounding box center [321, 188] width 189 height 27
click at [287, 189] on link "Dismiss" at bounding box center [291, 189] width 17 height 7
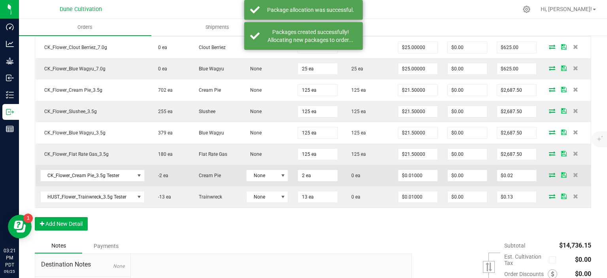
click at [550, 172] on icon at bounding box center [552, 174] width 6 height 5
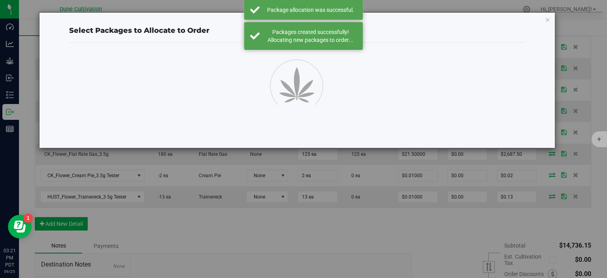
scroll to position [342, 0]
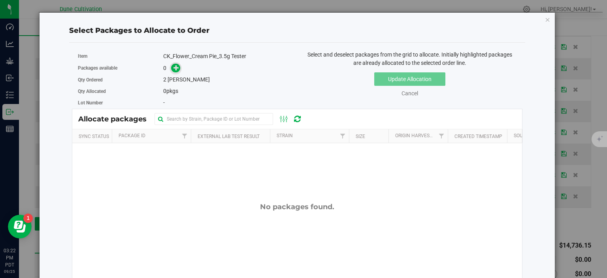
click at [175, 66] on icon at bounding box center [177, 68] width 6 height 6
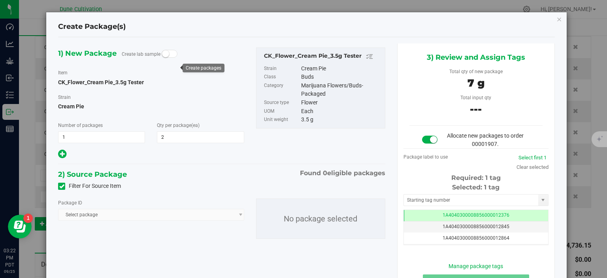
scroll to position [342, 0]
click at [64, 186] on icon at bounding box center [61, 186] width 5 height 0
click at [0, 0] on input "Filter For Source Item" at bounding box center [0, 0] width 0 height 0
click at [90, 216] on span "Select package" at bounding box center [146, 214] width 175 height 11
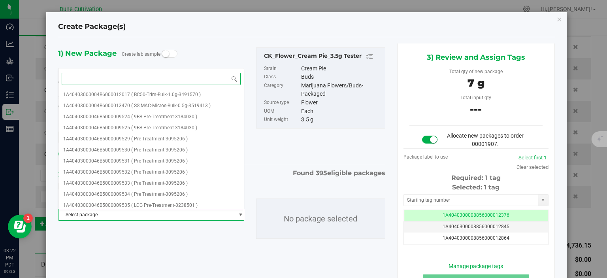
paste input "28836"
type input "28836"
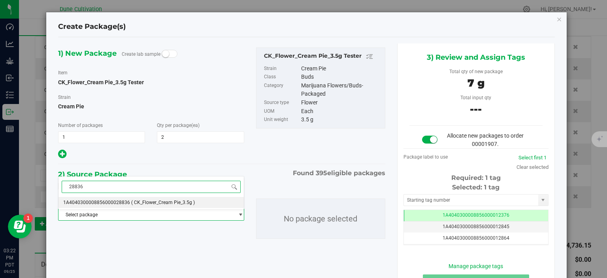
click at [119, 203] on span "1A4040300008856000028836" at bounding box center [96, 203] width 67 height 6
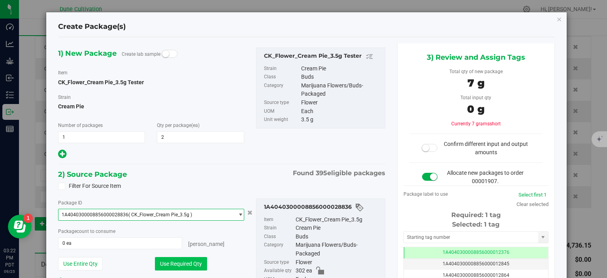
click at [167, 264] on button "Use Required Qty" at bounding box center [181, 263] width 52 height 13
type input "2 ea"
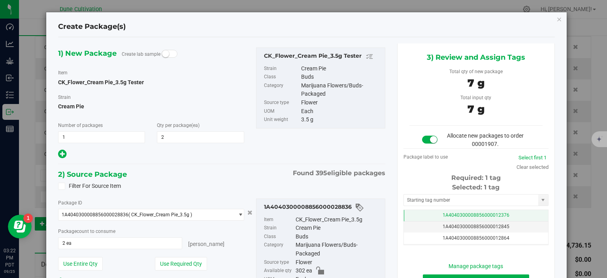
click at [429, 213] on td "1A4040300008856000012376" at bounding box center [476, 215] width 144 height 11
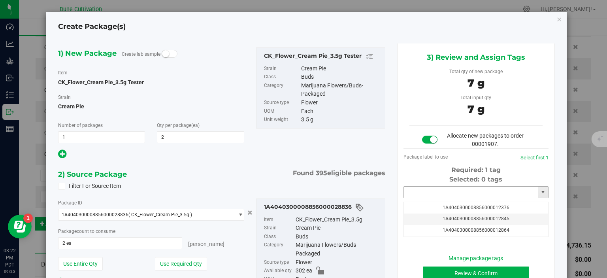
click at [456, 187] on input "text" at bounding box center [471, 192] width 134 height 11
paste input "39012"
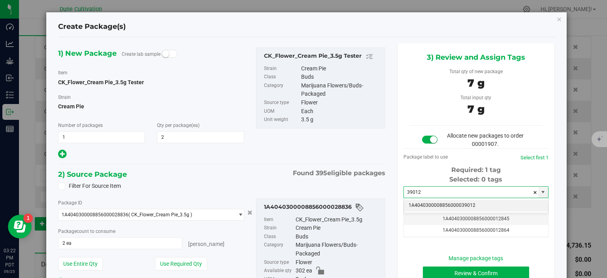
click at [436, 204] on li "1A4040300008856000039012" at bounding box center [476, 206] width 144 height 12
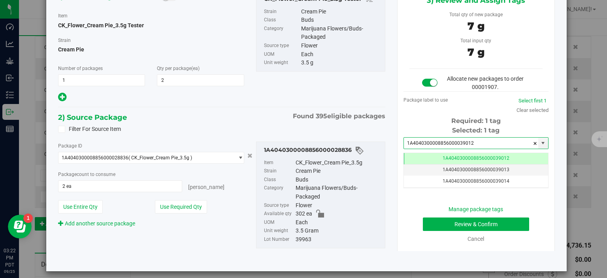
scroll to position [62, 0]
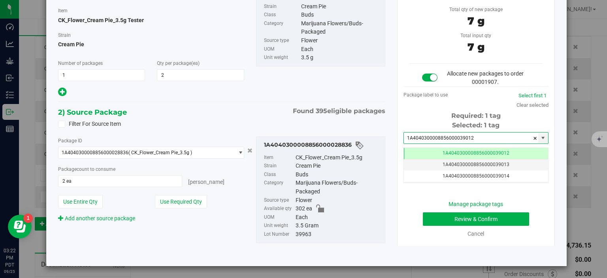
type input "1A4040300008856000039012"
click at [420, 217] on div "Review & Confirm" at bounding box center [476, 218] width 133 height 13
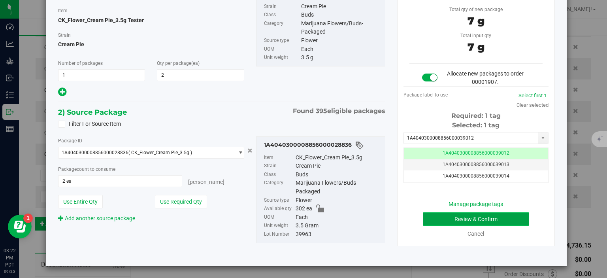
click at [438, 217] on button "Review & Confirm" at bounding box center [476, 218] width 106 height 13
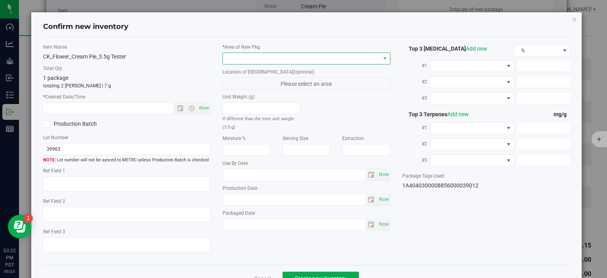
click at [263, 58] on span at bounding box center [301, 58] width 157 height 11
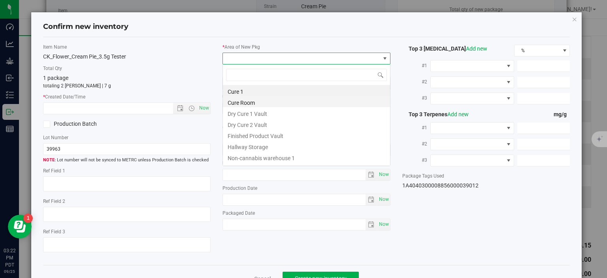
scroll to position [11, 168]
click at [250, 132] on li "Finished Product Vault" at bounding box center [306, 134] width 167 height 11
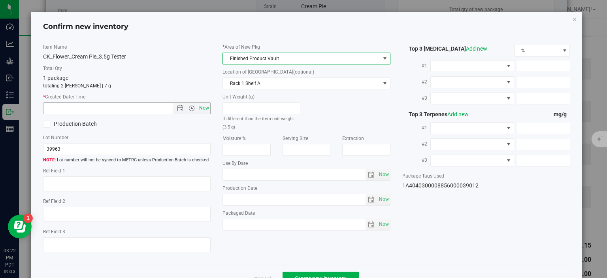
click at [205, 104] on span "Now" at bounding box center [204, 107] width 13 height 11
type input "9/25/2025 3:22 PM"
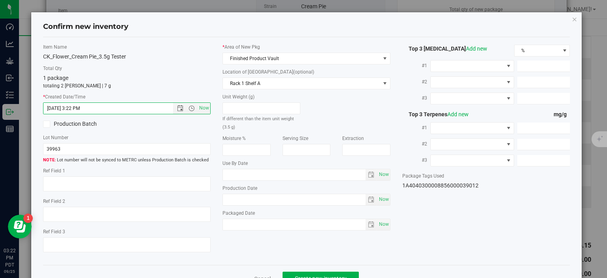
scroll to position [21, 0]
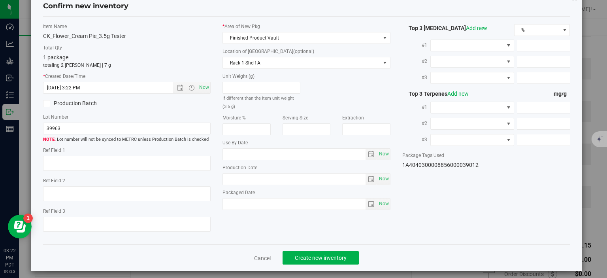
click at [322, 244] on div "Cancel Create new inventory" at bounding box center [307, 257] width 528 height 26
click at [319, 255] on span "Create new inventory" at bounding box center [321, 258] width 52 height 6
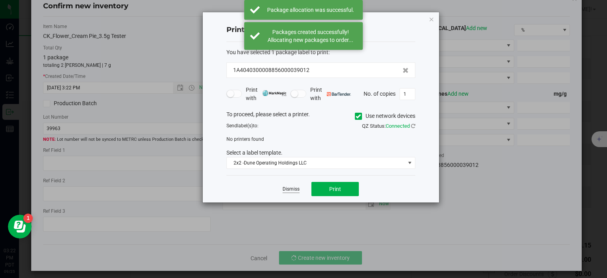
click at [291, 190] on link "Dismiss" at bounding box center [291, 189] width 17 height 7
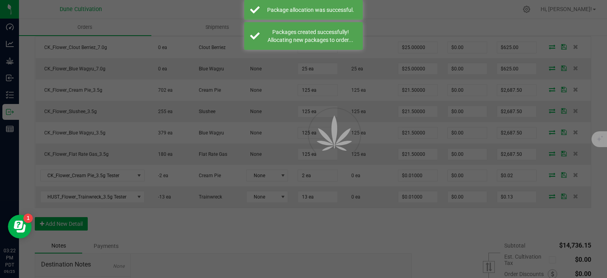
scroll to position [342, 0]
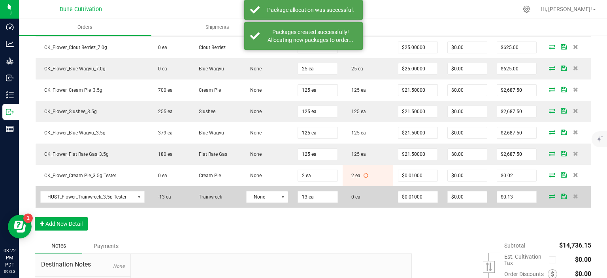
click at [554, 194] on icon at bounding box center [552, 196] width 6 height 5
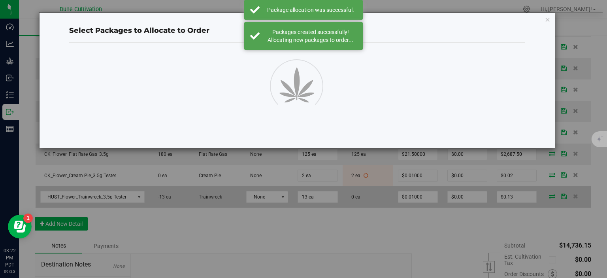
scroll to position [342, 0]
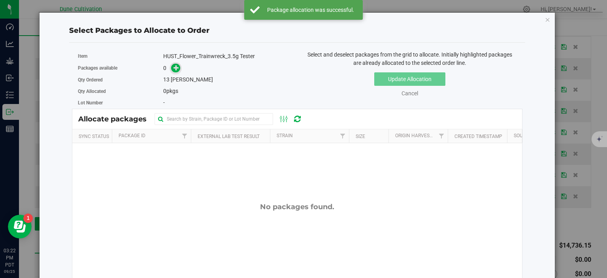
click at [173, 69] on span at bounding box center [175, 68] width 9 height 9
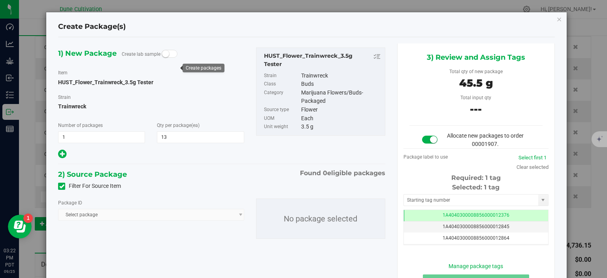
scroll to position [342, 0]
click at [59, 186] on icon at bounding box center [61, 186] width 5 height 0
click at [0, 0] on input "Filter For Source Item" at bounding box center [0, 0] width 0 height 0
click at [129, 215] on span "Select package" at bounding box center [146, 214] width 175 height 11
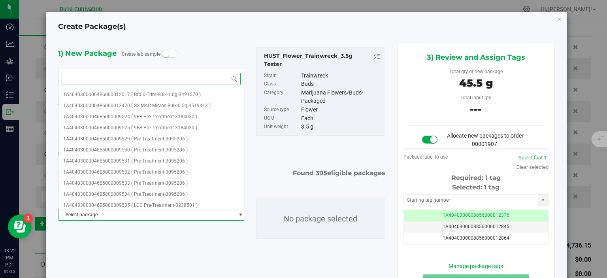
paste input "28433"
type input "28433"
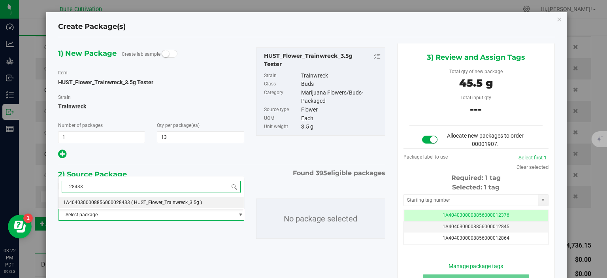
click at [127, 204] on span "1A4040300008856000028433" at bounding box center [96, 203] width 67 height 6
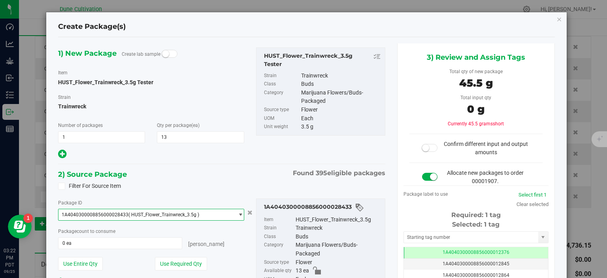
click at [184, 271] on div "Package ID 1A4040300008856000028433 ( HUST_Flower_Trainwreck_3.5g ) 1A404030000…" at bounding box center [151, 242] width 198 height 86
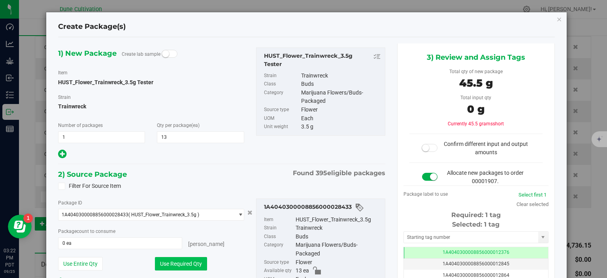
click at [187, 268] on button "Use Required Qty" at bounding box center [181, 263] width 52 height 13
type input "13 ea"
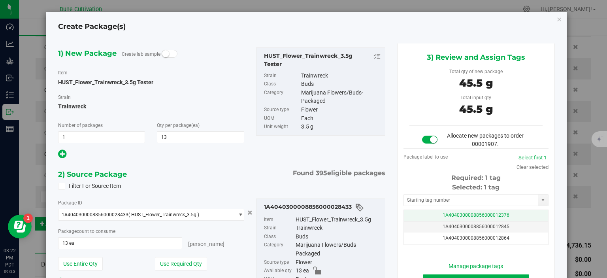
click at [435, 212] on td "1A4040300008856000012376" at bounding box center [476, 215] width 144 height 11
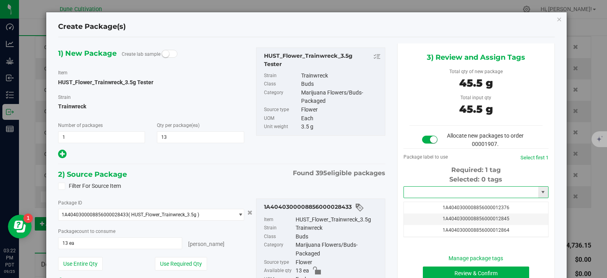
click at [456, 192] on input "text" at bounding box center [471, 192] width 134 height 11
paste input "39013"
click at [431, 204] on li "1A4040300008856000039013" at bounding box center [476, 206] width 144 height 12
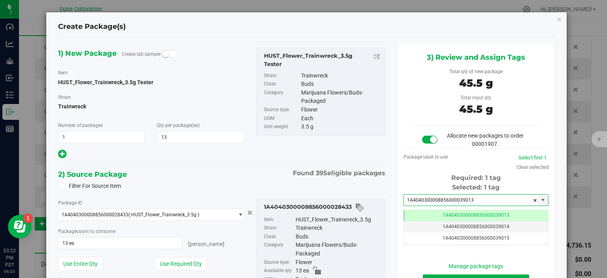
scroll to position [40, 0]
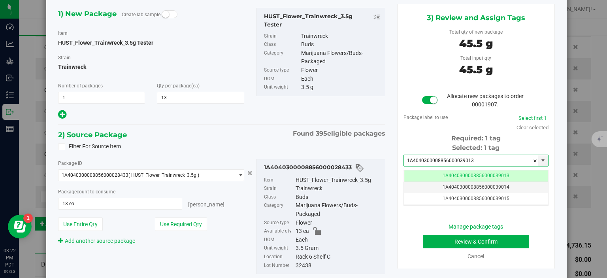
type input "1A4040300008856000039013"
click at [440, 244] on button "Review & Confirm" at bounding box center [476, 241] width 106 height 13
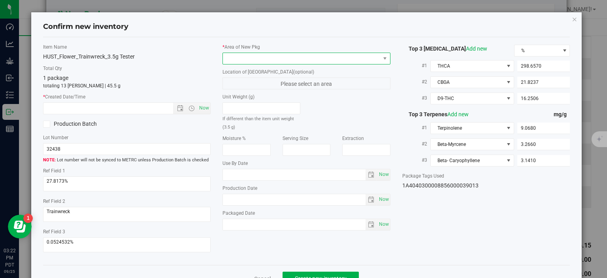
click at [316, 63] on span at bounding box center [301, 58] width 157 height 11
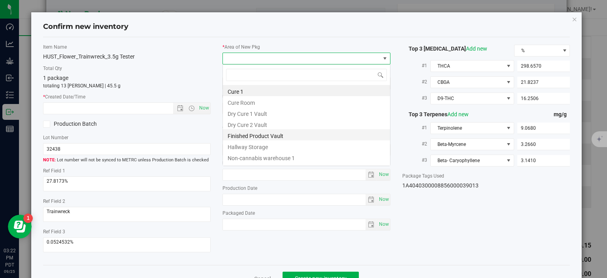
scroll to position [11, 168]
click at [289, 132] on li "Finished Product Vault" at bounding box center [306, 134] width 167 height 11
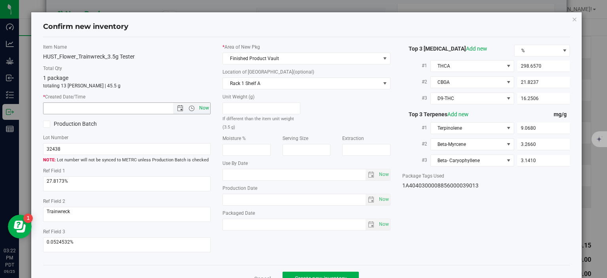
click at [210, 107] on span "Now" at bounding box center [204, 107] width 13 height 11
type input "9/25/2025 3:22 PM"
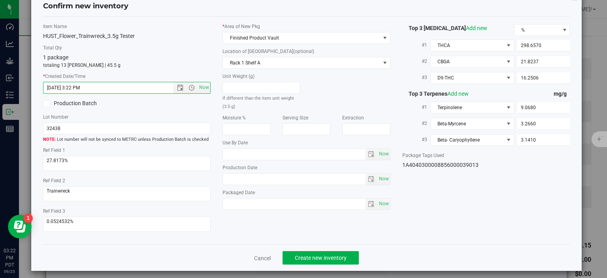
click at [336, 244] on div "Cancel Create new inventory" at bounding box center [307, 257] width 528 height 26
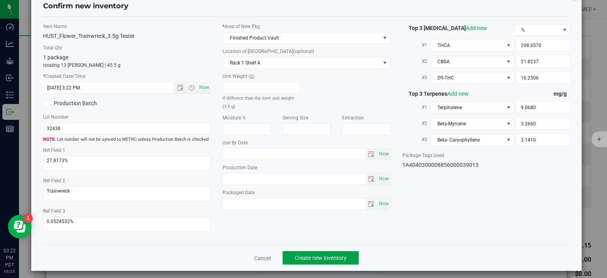
click at [334, 257] on button "Create new inventory" at bounding box center [321, 257] width 76 height 13
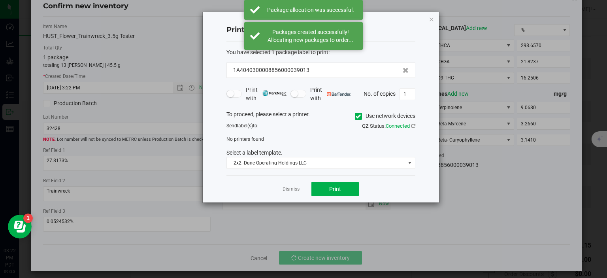
click at [291, 185] on app-cancel-button "Dismiss" at bounding box center [291, 189] width 17 height 8
click at [290, 189] on link "Dismiss" at bounding box center [291, 189] width 17 height 7
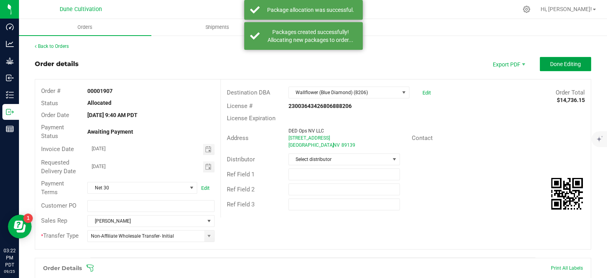
click at [575, 67] on button "Done Editing" at bounding box center [565, 64] width 51 height 14
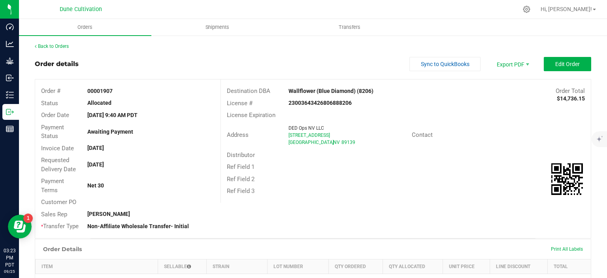
scroll to position [307, 0]
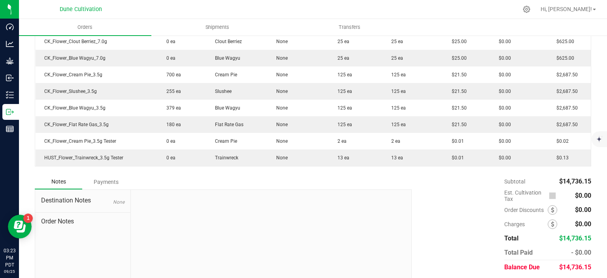
drag, startPoint x: 588, startPoint y: 267, endPoint x: 563, endPoint y: 266, distance: 24.9
click at [563, 266] on span "$14,736.15" at bounding box center [576, 267] width 32 height 8
copy span "14,736.15"
click at [446, 244] on div "Subtotal $14,736.15 Est. Cultivation Tax $0.00" at bounding box center [498, 224] width 185 height 100
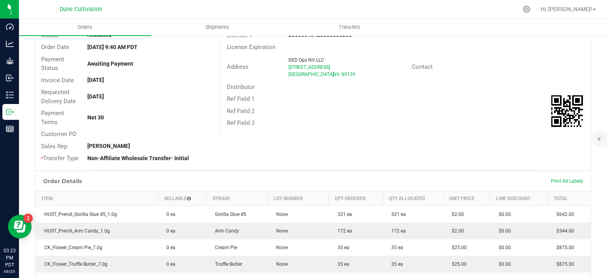
scroll to position [0, 0]
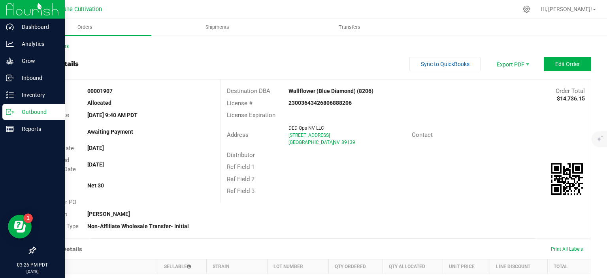
click at [11, 115] on icon at bounding box center [10, 112] width 8 height 8
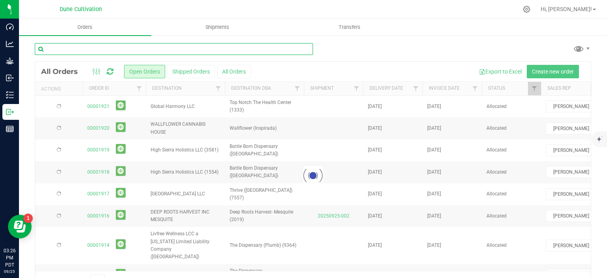
click at [105, 50] on input "text" at bounding box center [174, 49] width 278 height 12
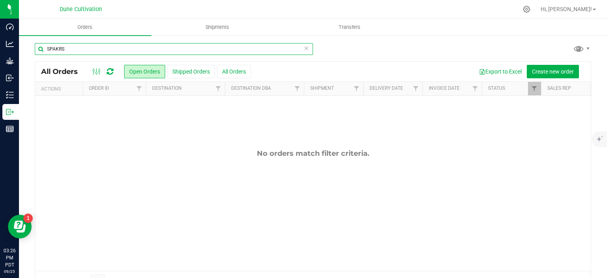
click at [72, 48] on input "SPAKRS" at bounding box center [174, 49] width 278 height 12
type input "SPARKS"
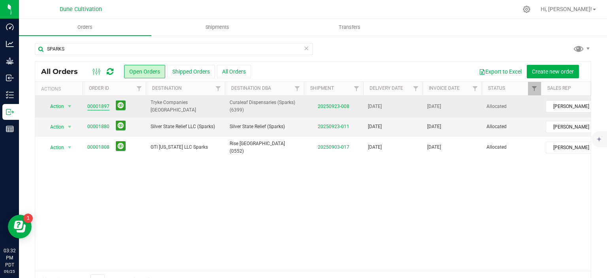
click at [101, 107] on link "00001897" at bounding box center [98, 107] width 22 height 8
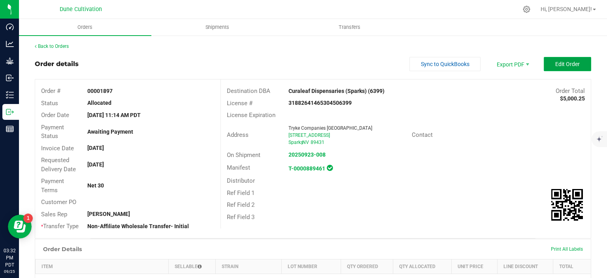
click at [572, 63] on span "Edit Order" at bounding box center [568, 64] width 25 height 6
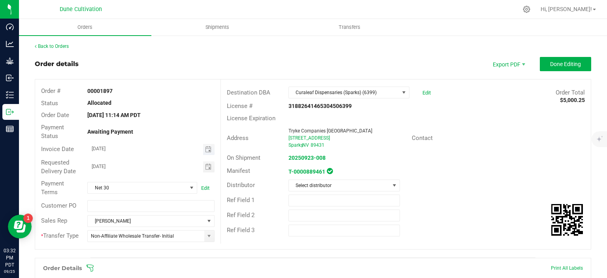
click at [209, 153] on span "Toggle calendar" at bounding box center [208, 149] width 11 height 11
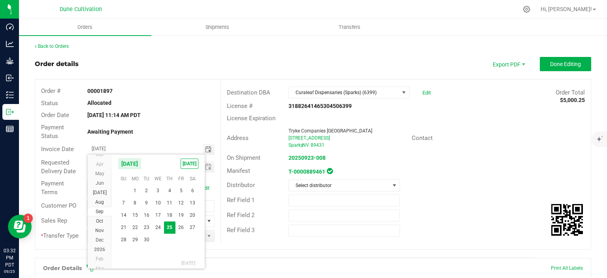
scroll to position [14316, 0]
click at [170, 239] on span "2" at bounding box center [169, 241] width 11 height 12
type input "10/02/2025"
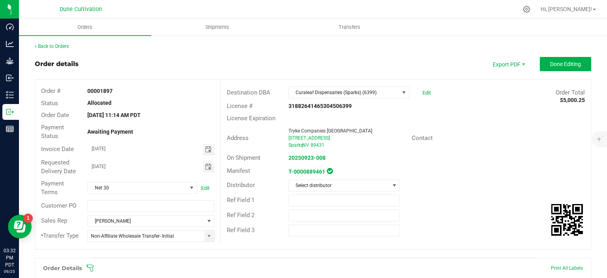
click at [210, 168] on span "Toggle calendar" at bounding box center [208, 167] width 6 height 6
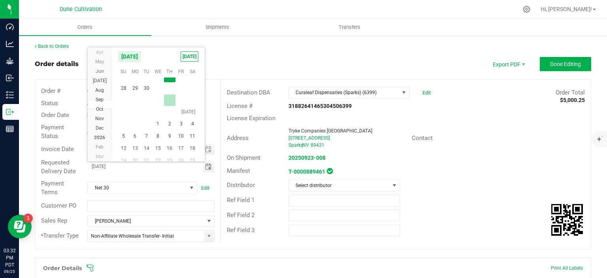
scroll to position [128350, 0]
click at [172, 102] on span "2" at bounding box center [169, 99] width 11 height 12
type input "10/02/2025"
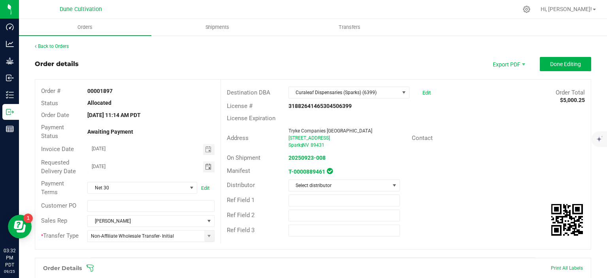
click at [505, 166] on div "Manifest T-0000889461" at bounding box center [406, 171] width 370 height 14
click at [556, 65] on span "Done Editing" at bounding box center [566, 64] width 31 height 6
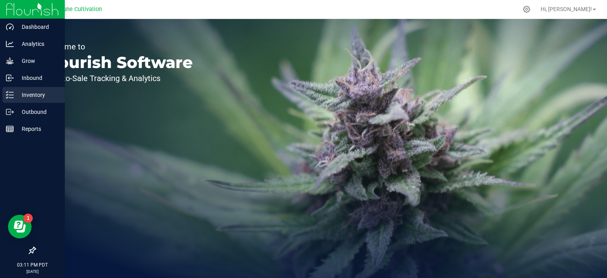
click at [31, 93] on p "Inventory" at bounding box center [37, 94] width 47 height 9
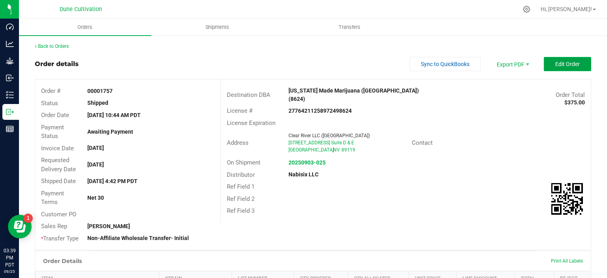
click at [573, 67] on button "Edit Order" at bounding box center [567, 64] width 47 height 14
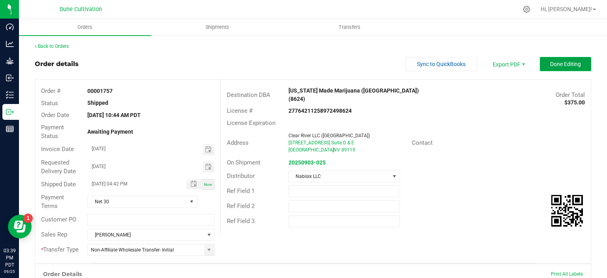
click at [560, 65] on span "Done Editing" at bounding box center [566, 64] width 31 height 6
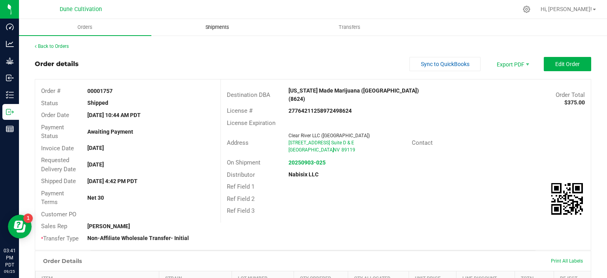
click at [210, 32] on uib-tab-heading "Shipments" at bounding box center [218, 27] width 132 height 16
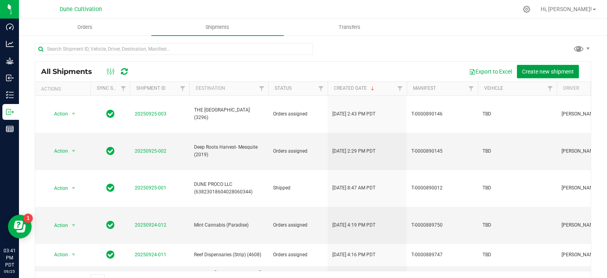
click at [553, 74] on span "Create new shipment" at bounding box center [548, 71] width 52 height 6
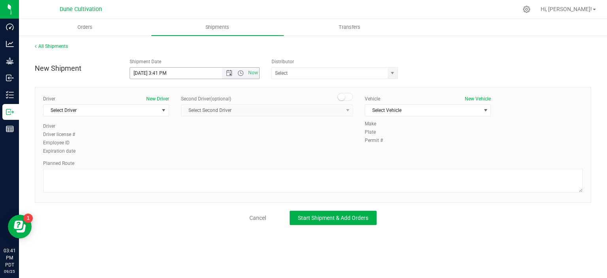
click at [144, 71] on input "9/25/2025 3:41 PM" at bounding box center [183, 73] width 106 height 11
drag, startPoint x: 167, startPoint y: 74, endPoint x: 159, endPoint y: 75, distance: 8.3
click at [159, 75] on input "9/26/2025 3:41 PM" at bounding box center [183, 73] width 106 height 11
click at [389, 77] on span "select" at bounding box center [393, 73] width 10 height 11
type input "9/26/2025 10:00 AM"
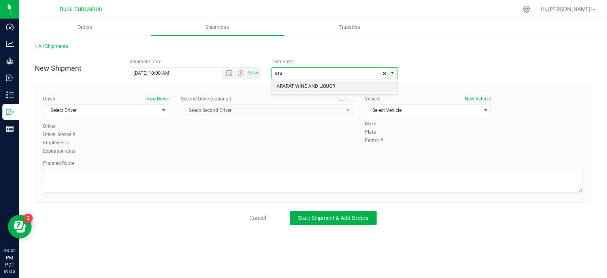
click at [342, 85] on li "ARARAT WINE AND LIQUOR" at bounding box center [335, 87] width 126 height 12
type input "ARARAT WINE AND LIQUOR"
click at [165, 107] on span "select" at bounding box center [164, 110] width 6 height 6
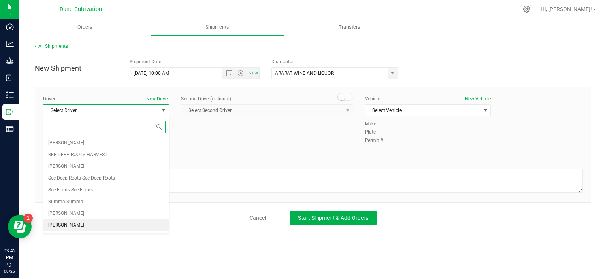
click at [89, 221] on li "TBD TBD" at bounding box center [106, 225] width 125 height 12
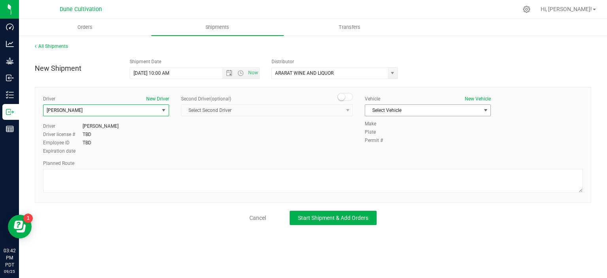
click at [403, 113] on span "Select Vehicle" at bounding box center [422, 110] width 115 height 11
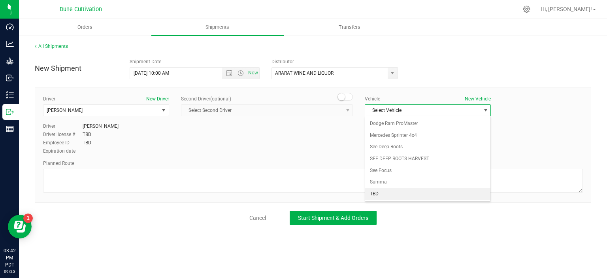
click at [371, 189] on li "TBD" at bounding box center [427, 194] width 125 height 12
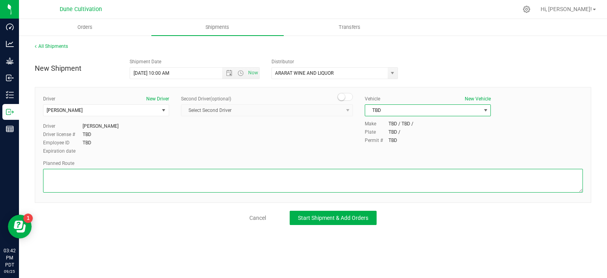
click at [85, 180] on textarea at bounding box center [313, 181] width 540 height 24
paste textarea "Get on I-15 S/US-93 S from E Alexander Rd and Losee Rd 6 min (2.4 mi) Follow I-…"
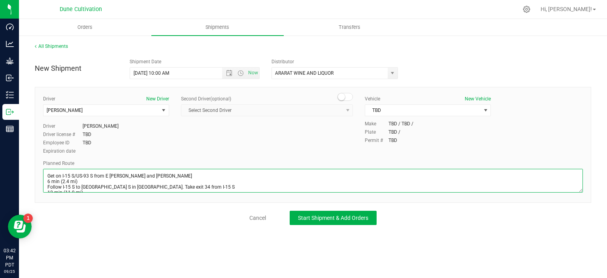
scroll to position [15, 0]
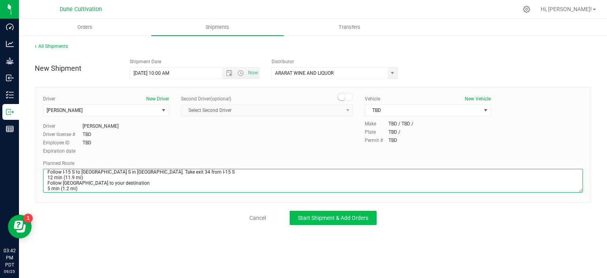
type textarea "Get on I-15 S/US-93 S from E Alexander Rd and Losee Rd 6 min (2.4 mi) Follow I-…"
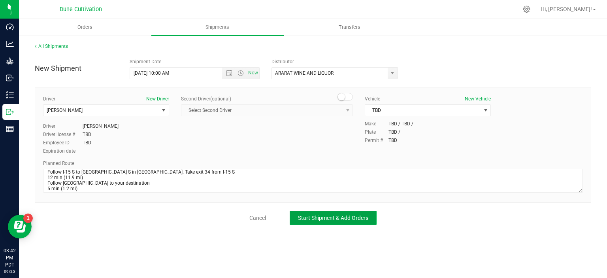
click at [341, 211] on button "Start Shipment & Add Orders" at bounding box center [333, 218] width 87 height 14
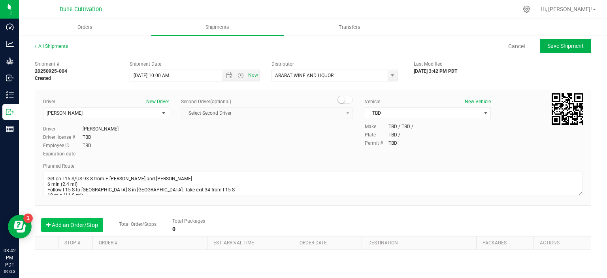
click at [75, 229] on button "Add an Order/Stop" at bounding box center [72, 224] width 62 height 13
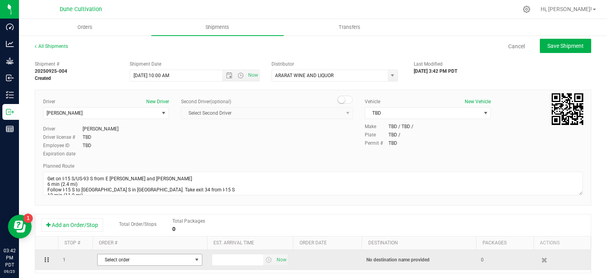
click at [126, 258] on span "Select order" at bounding box center [145, 259] width 95 height 11
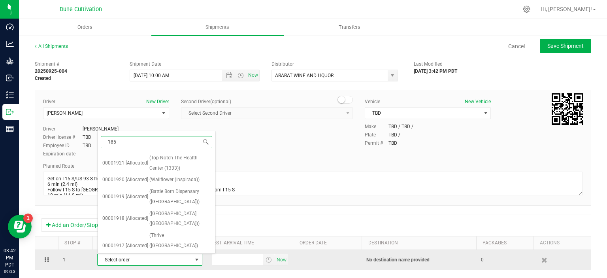
type input "1859"
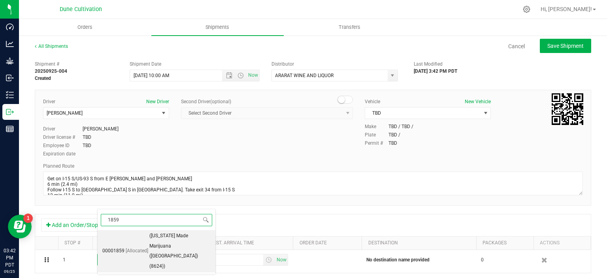
click at [137, 246] on span "[Allocated]" at bounding box center [137, 251] width 23 height 10
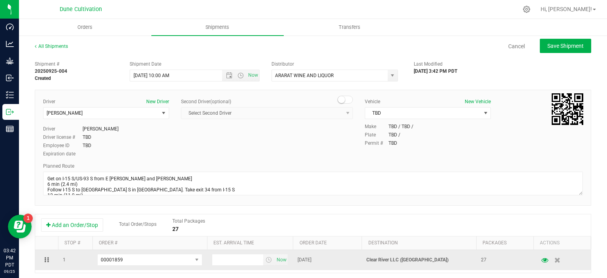
click at [229, 265] on td "Now" at bounding box center [250, 260] width 86 height 20
click at [238, 262] on input "text" at bounding box center [237, 259] width 51 height 11
type input "3:00 PM"
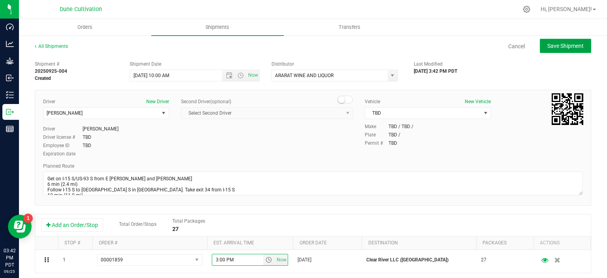
click at [577, 49] on span "Save Shipment" at bounding box center [566, 46] width 36 height 6
type input "9/26/2025 5:00 PM"
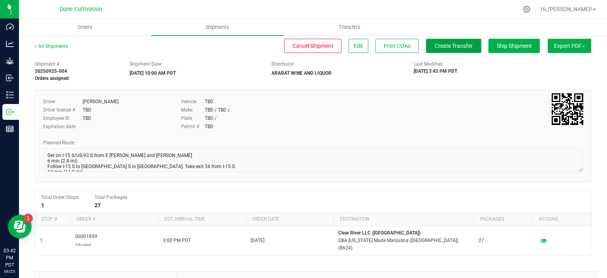
click at [441, 48] on span "Create Transfer" at bounding box center [454, 46] width 38 height 6
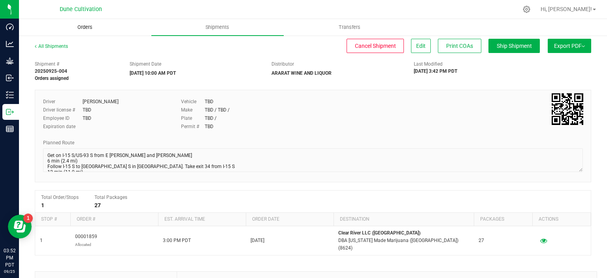
click at [97, 28] on span "Orders" at bounding box center [85, 27] width 36 height 7
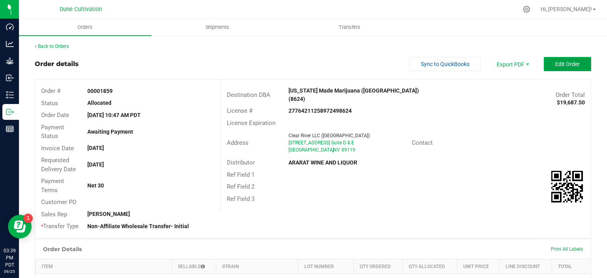
click at [562, 66] on span "Edit Order" at bounding box center [568, 64] width 25 height 6
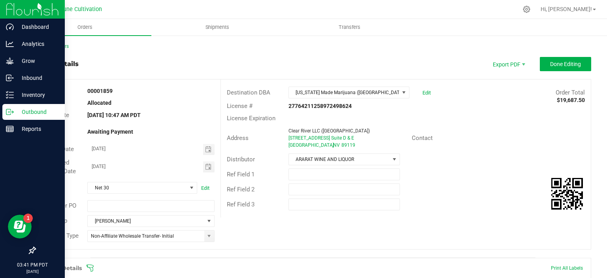
click at [14, 116] on p "Outbound" at bounding box center [37, 111] width 47 height 9
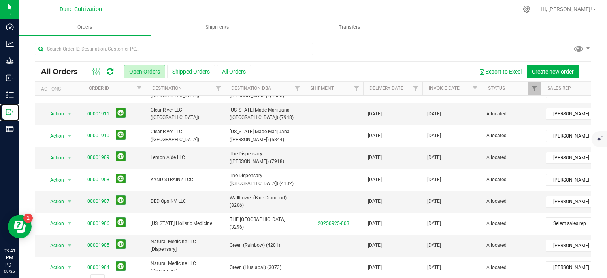
scroll to position [259, 0]
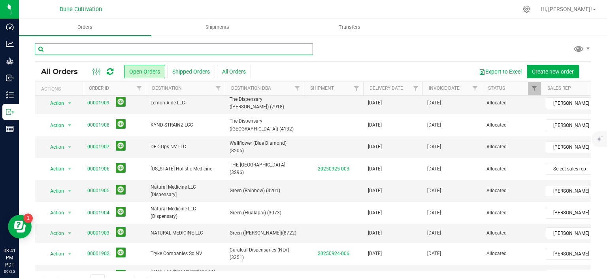
click at [106, 48] on input "text" at bounding box center [174, 49] width 278 height 12
type input "1859"
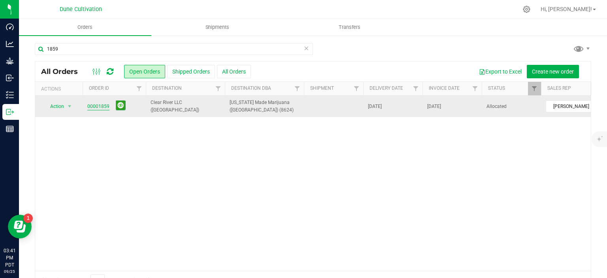
click at [104, 105] on link "00001859" at bounding box center [98, 107] width 22 height 8
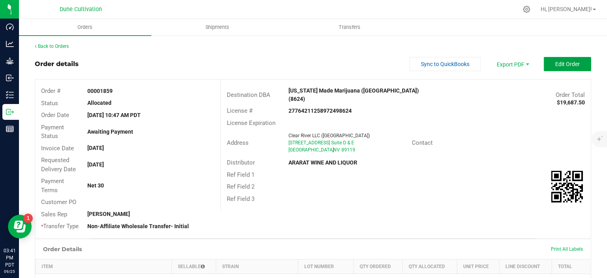
click at [582, 62] on button "Edit Order" at bounding box center [567, 64] width 47 height 14
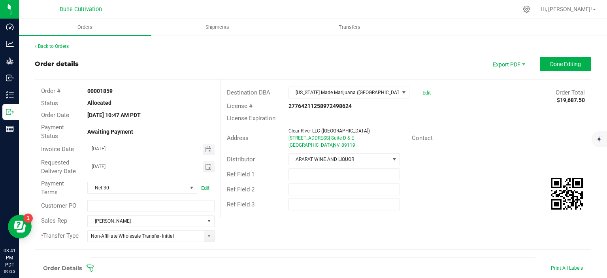
click at [205, 148] on span "Toggle calendar" at bounding box center [208, 149] width 11 height 11
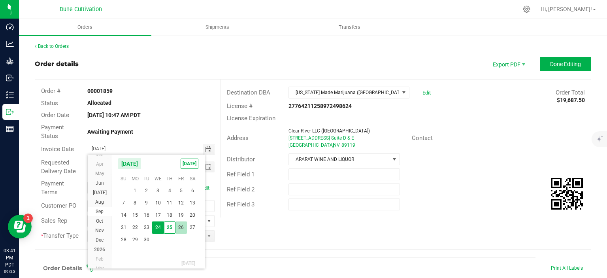
click at [182, 225] on span "26" at bounding box center [181, 227] width 11 height 12
type input "09/26/2025"
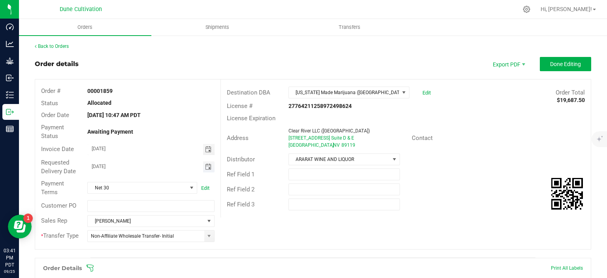
click at [210, 165] on span "Toggle calendar" at bounding box center [208, 167] width 6 height 6
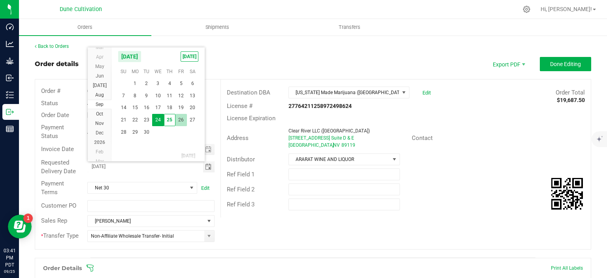
click at [180, 119] on span "26" at bounding box center [181, 120] width 11 height 12
type input "09/26/2025"
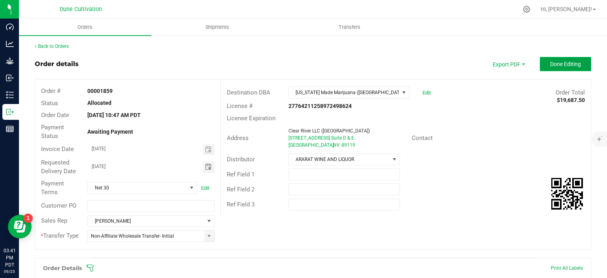
click at [562, 64] on span "Done Editing" at bounding box center [566, 64] width 31 height 6
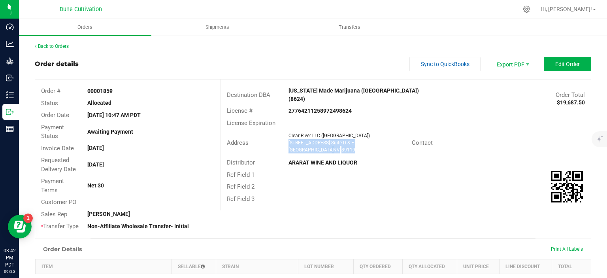
drag, startPoint x: 335, startPoint y: 142, endPoint x: 288, endPoint y: 137, distance: 47.3
click at [288, 137] on div "Clear River LLC (Warm Springs) 310 E Warm Springs Rd. Suite D & E Las Vegas , N…" at bounding box center [348, 142] width 127 height 21
copy ngx-name-and-address "310 E Warm Springs Rd. Suite D & E Las Vegas , NV 89119"
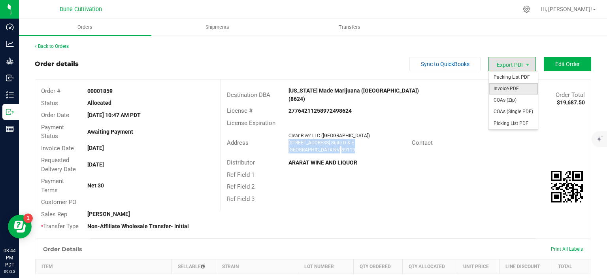
click at [509, 89] on span "Invoice PDF" at bounding box center [513, 88] width 49 height 11
click at [518, 113] on span "COAs (Single PDF)" at bounding box center [513, 111] width 49 height 11
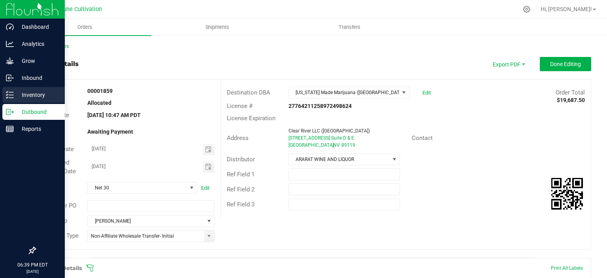
click at [17, 93] on p "Inventory" at bounding box center [37, 94] width 47 height 9
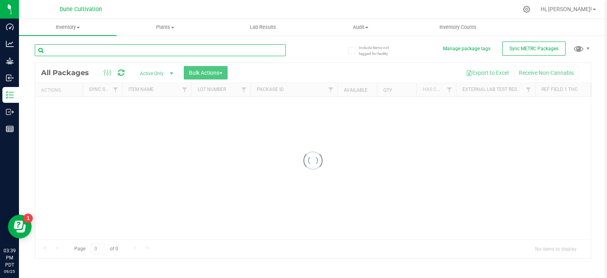
click at [102, 49] on input "text" at bounding box center [160, 50] width 251 height 12
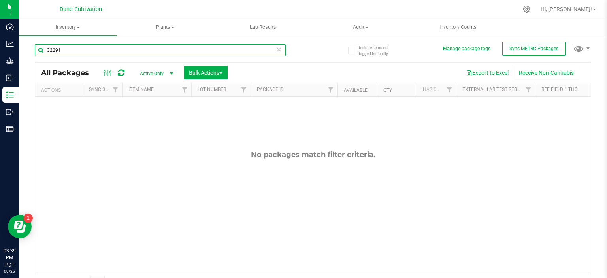
type input "32291"
click at [162, 70] on span "Active Only" at bounding box center [155, 73] width 44 height 11
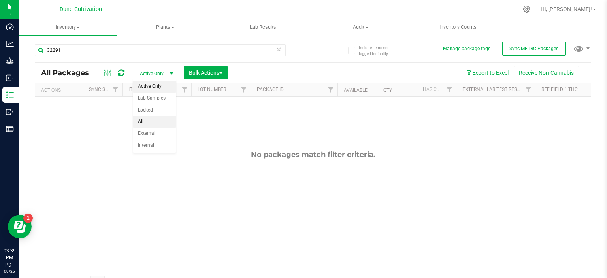
click at [145, 119] on li "All" at bounding box center [154, 122] width 43 height 12
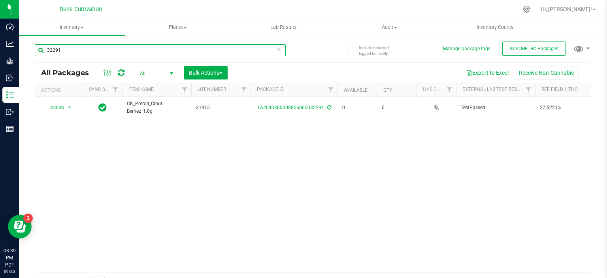
click at [98, 51] on input "32291" at bounding box center [160, 50] width 251 height 12
type input "29148"
